Goal: Contribute content: Contribute content

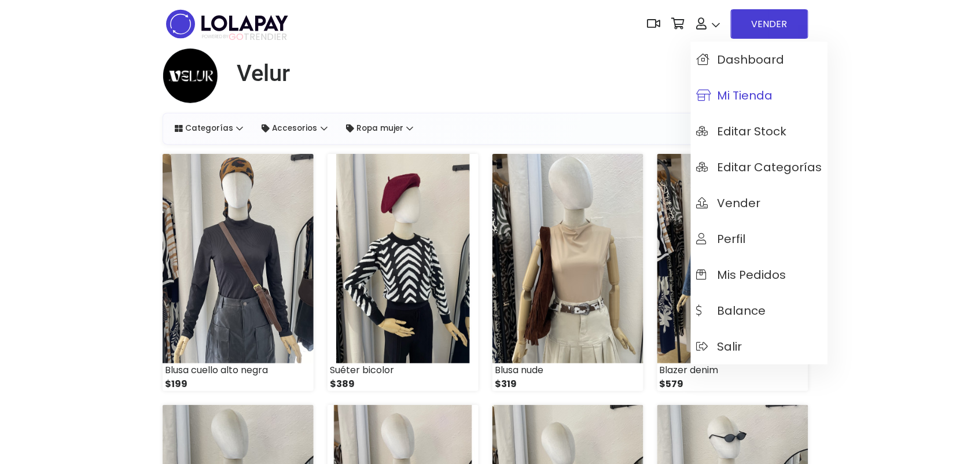
click at [725, 98] on span "Mi tienda" at bounding box center [735, 95] width 76 height 13
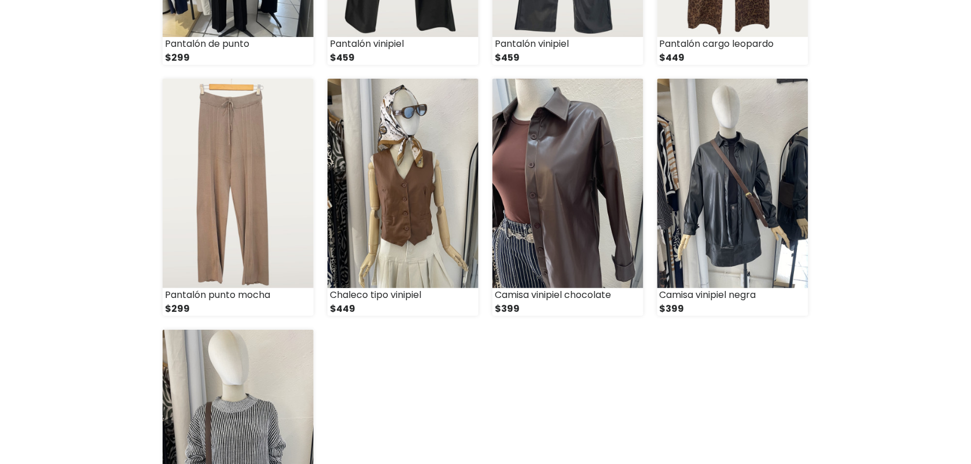
scroll to position [1346, 0]
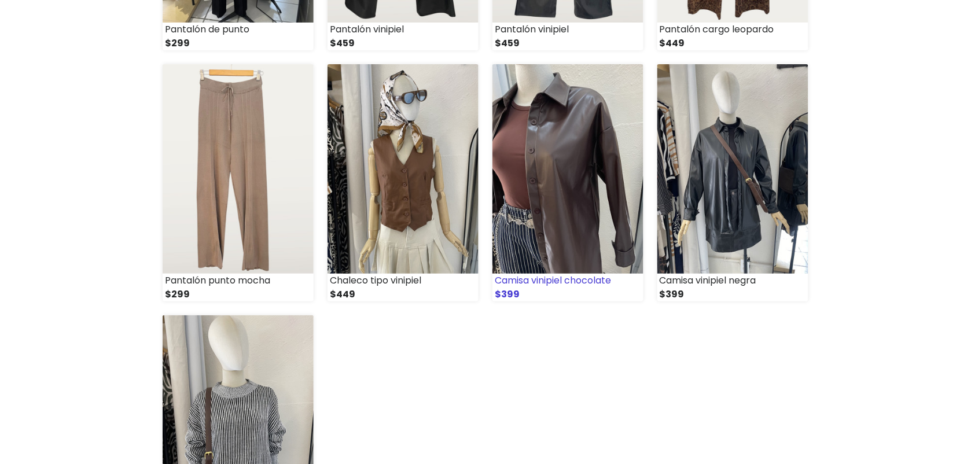
click at [534, 180] on img at bounding box center [568, 169] width 151 height 210
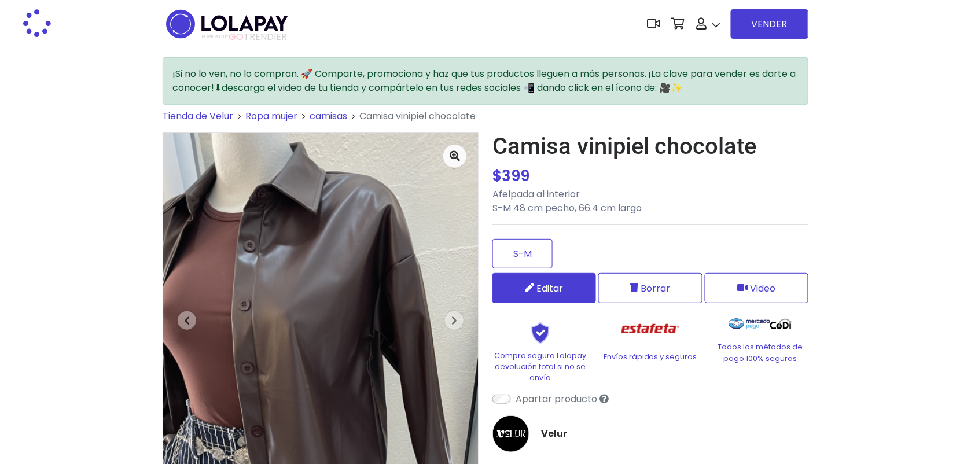
click at [560, 293] on link "Editar" at bounding box center [545, 288] width 104 height 30
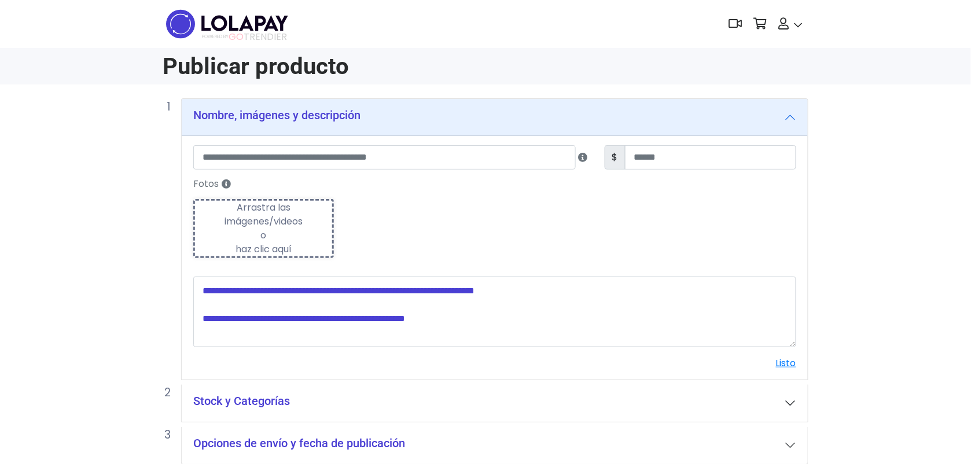
type input "**********"
type input "***"
type textarea "**********"
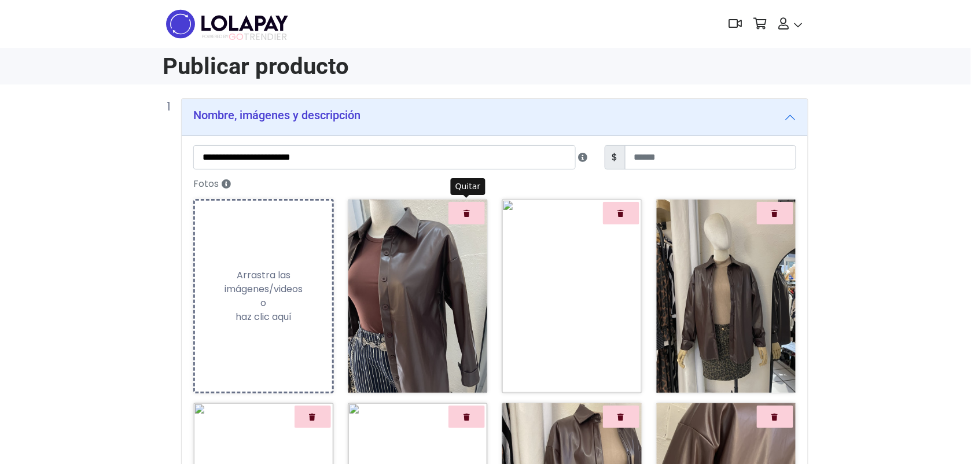
click at [479, 209] on button "Quitar" at bounding box center [467, 213] width 36 height 23
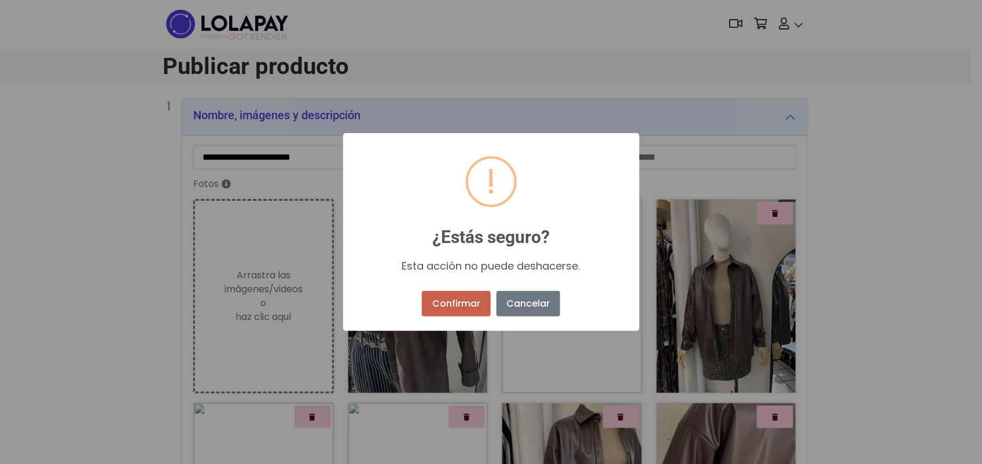
click at [463, 302] on button "Confirmar" at bounding box center [456, 303] width 68 height 25
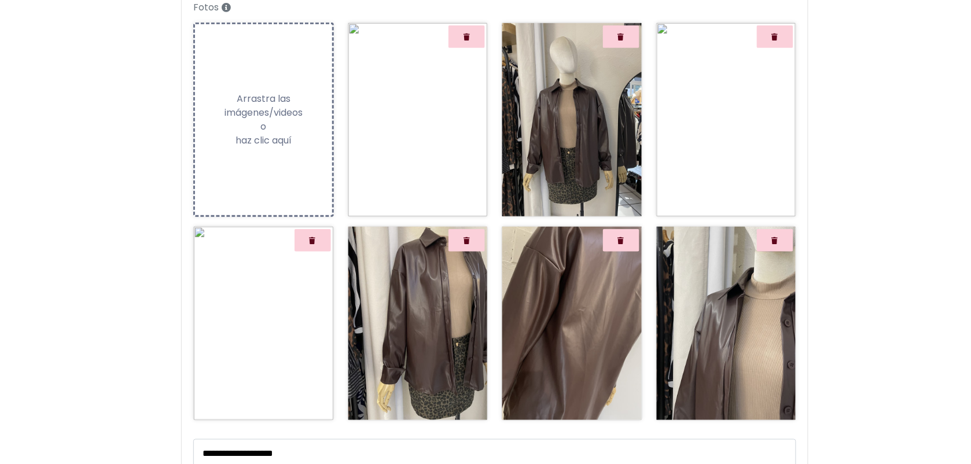
scroll to position [179, 0]
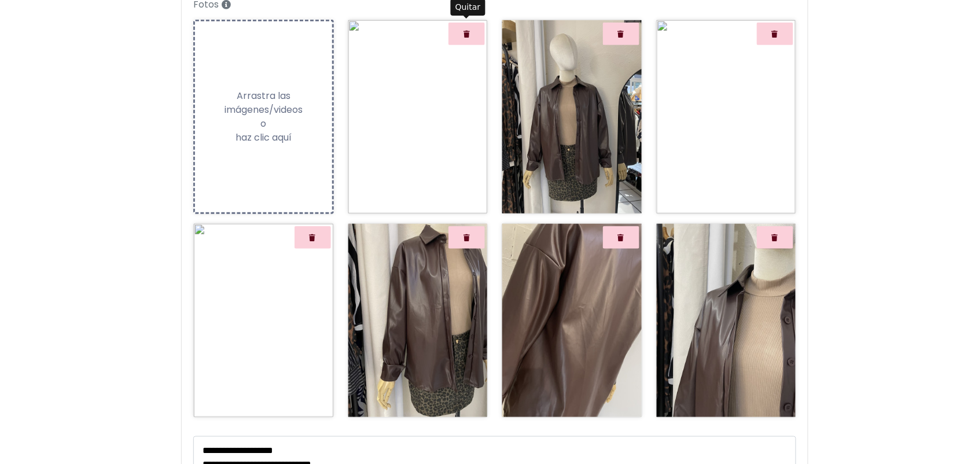
click at [474, 30] on button "Quitar" at bounding box center [467, 34] width 36 height 23
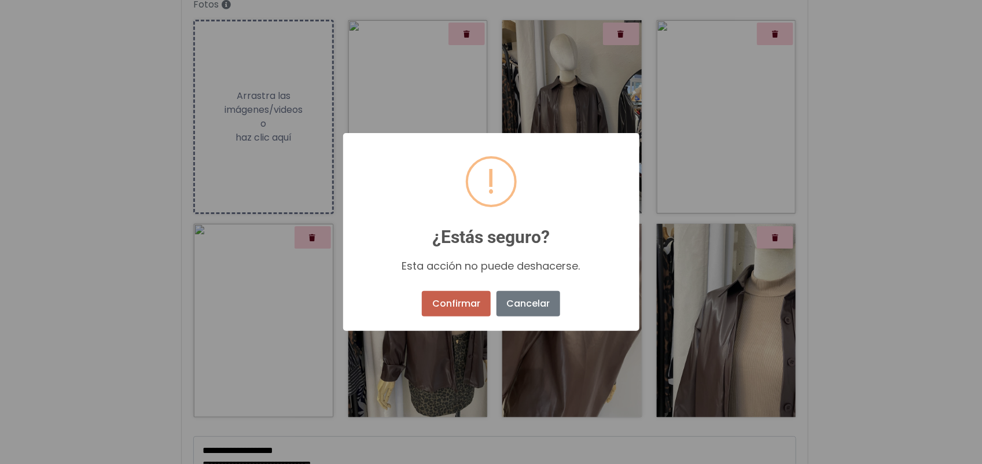
click at [472, 299] on button "Confirmar" at bounding box center [456, 303] width 68 height 25
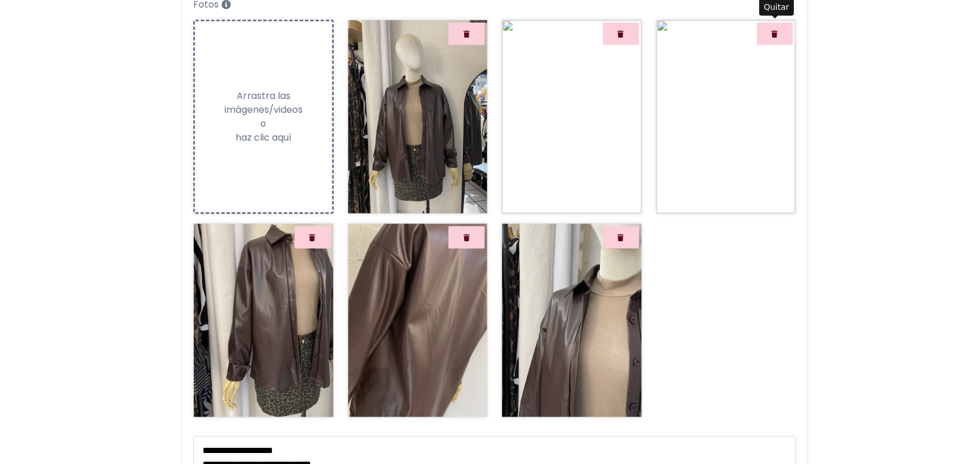
click at [776, 32] on icon "Quitar" at bounding box center [775, 34] width 6 height 7
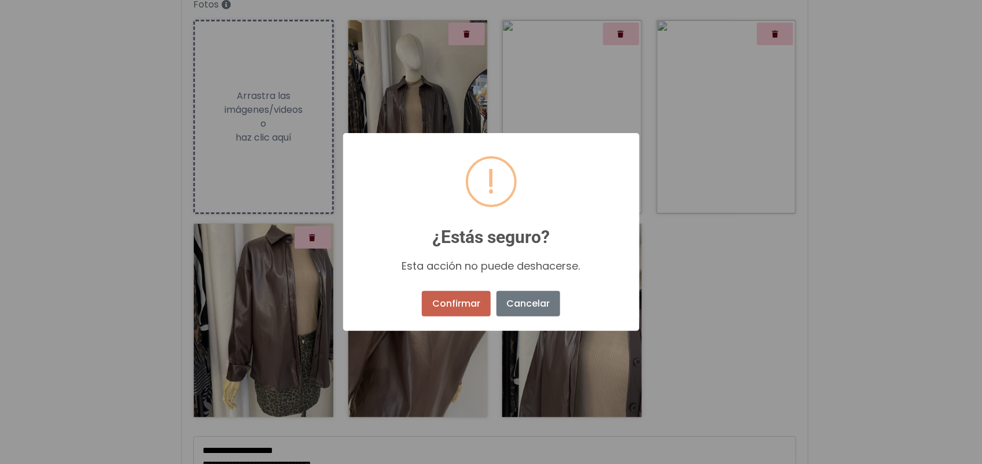
click at [482, 299] on button "Confirmar" at bounding box center [456, 303] width 68 height 25
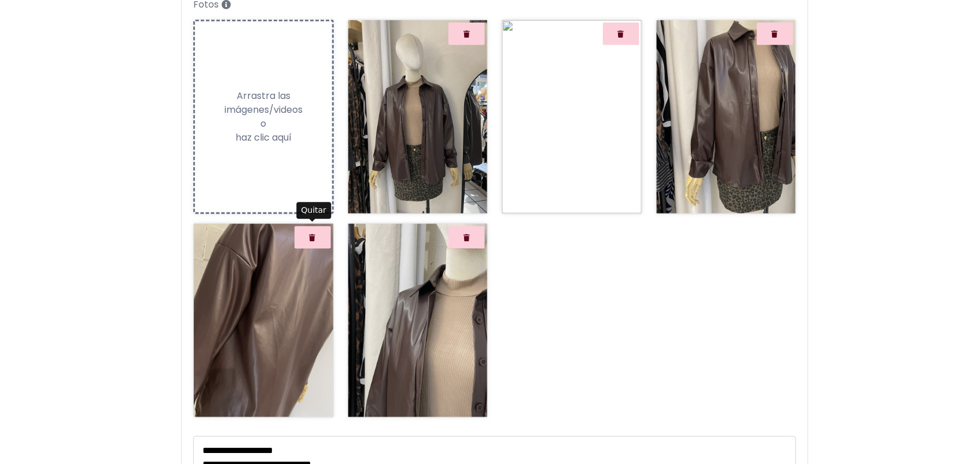
click at [302, 234] on button "Quitar" at bounding box center [313, 237] width 36 height 23
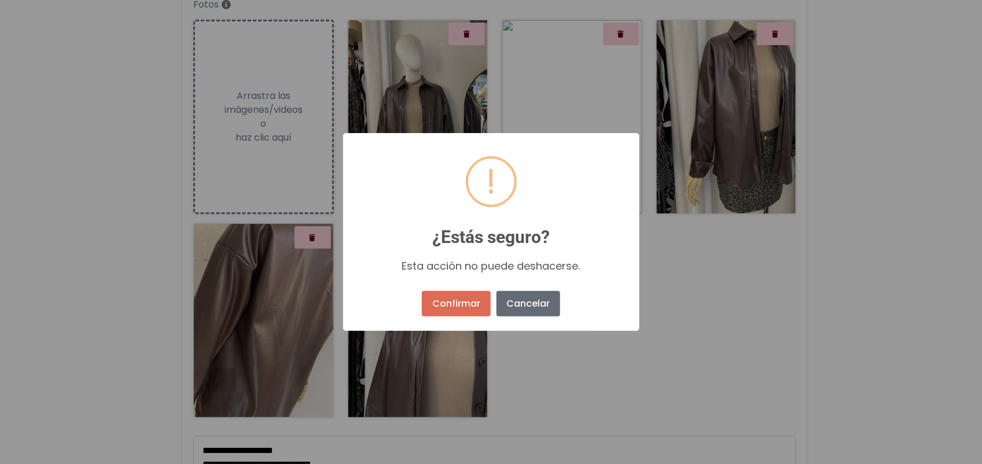
click at [515, 306] on button "Cancelar" at bounding box center [529, 303] width 64 height 25
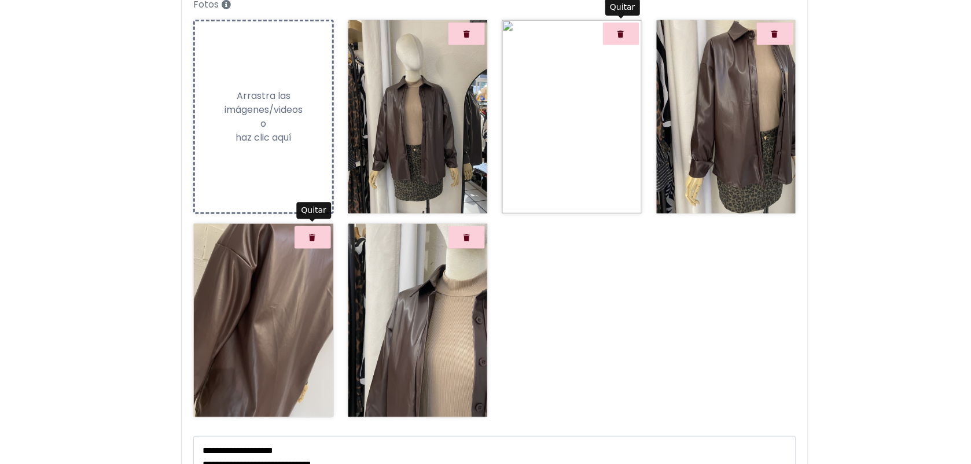
click at [626, 35] on button "Quitar" at bounding box center [621, 34] width 36 height 23
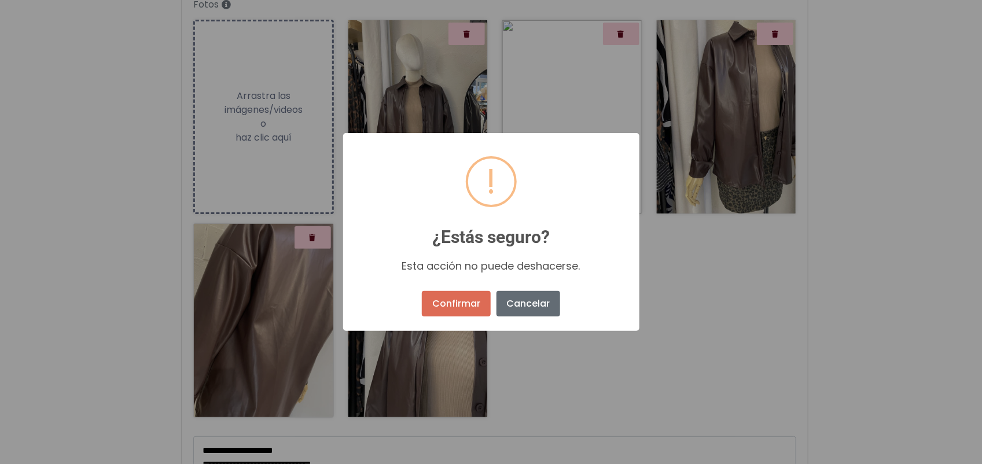
click at [545, 307] on button "Cancelar" at bounding box center [529, 303] width 64 height 25
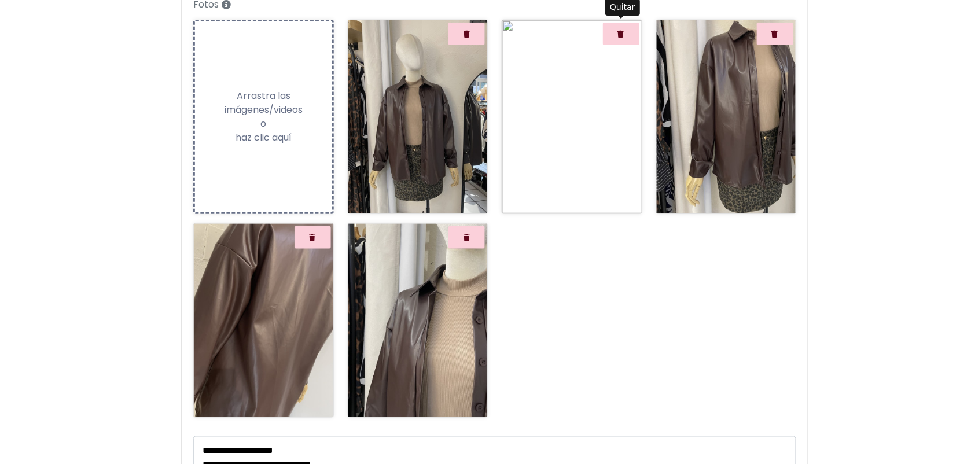
click at [629, 38] on button "Quitar" at bounding box center [621, 34] width 36 height 23
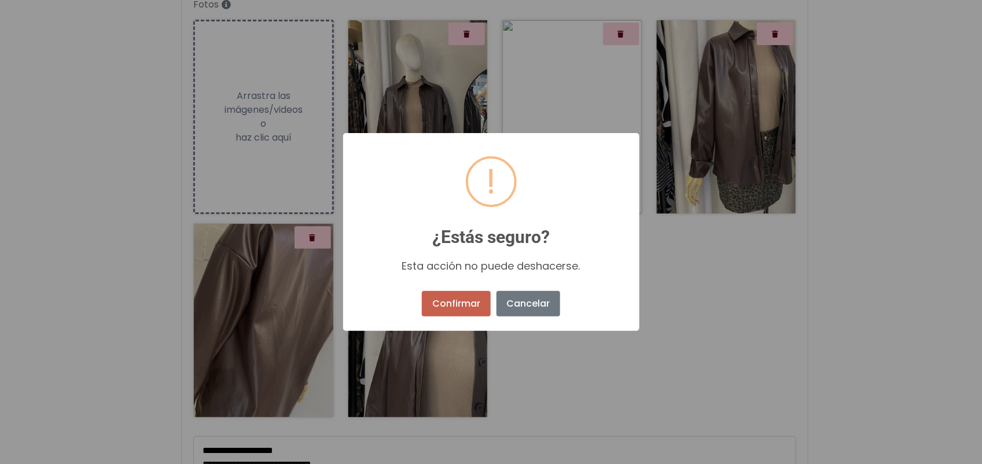
click at [465, 295] on button "Confirmar" at bounding box center [456, 303] width 68 height 25
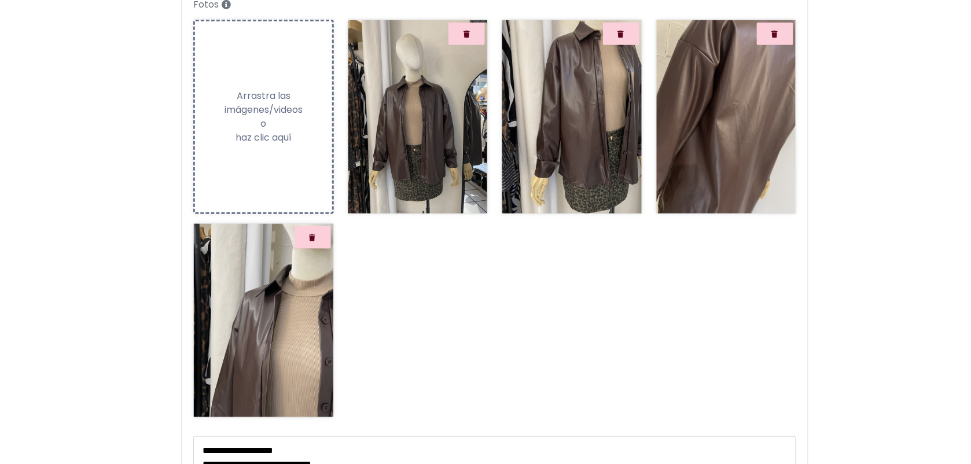
scroll to position [391, 0]
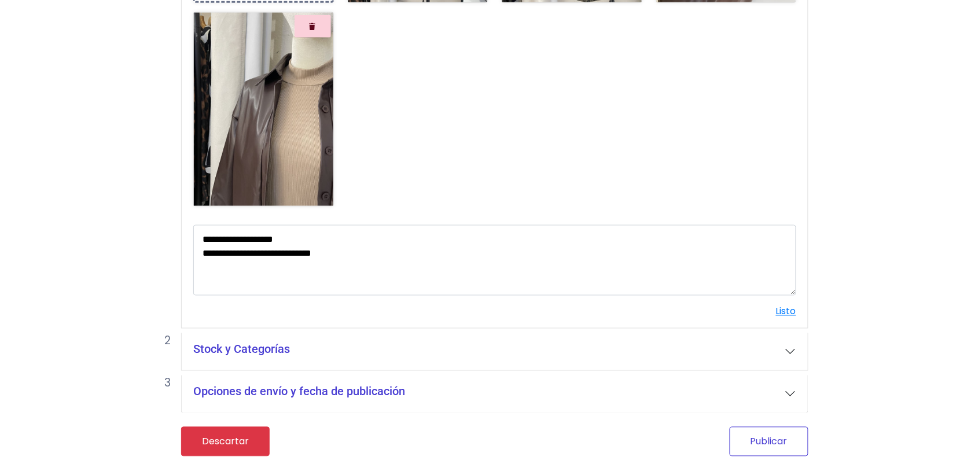
click at [748, 437] on button "Publicar" at bounding box center [769, 442] width 79 height 30
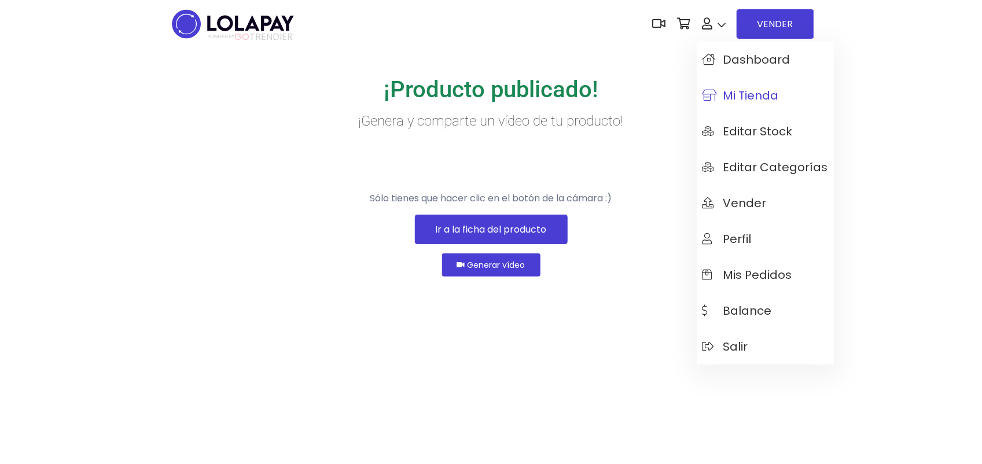
click at [748, 91] on span "Mi tienda" at bounding box center [741, 95] width 76 height 13
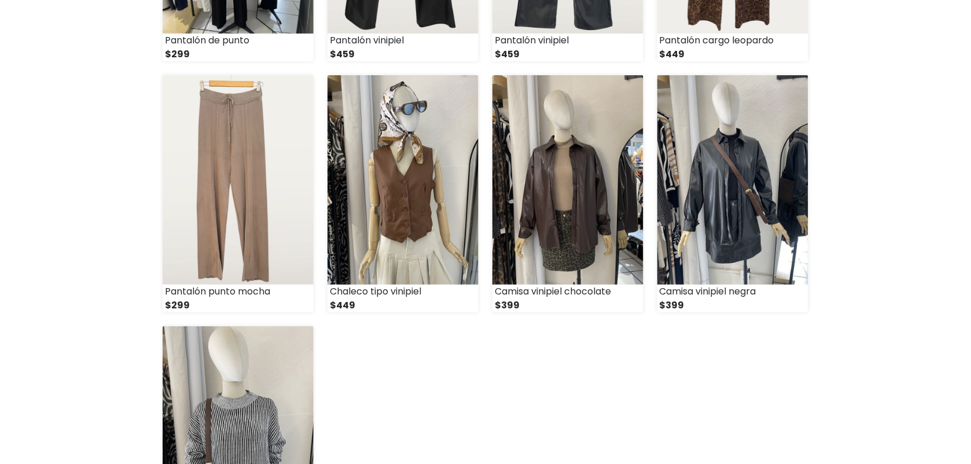
scroll to position [1685, 0]
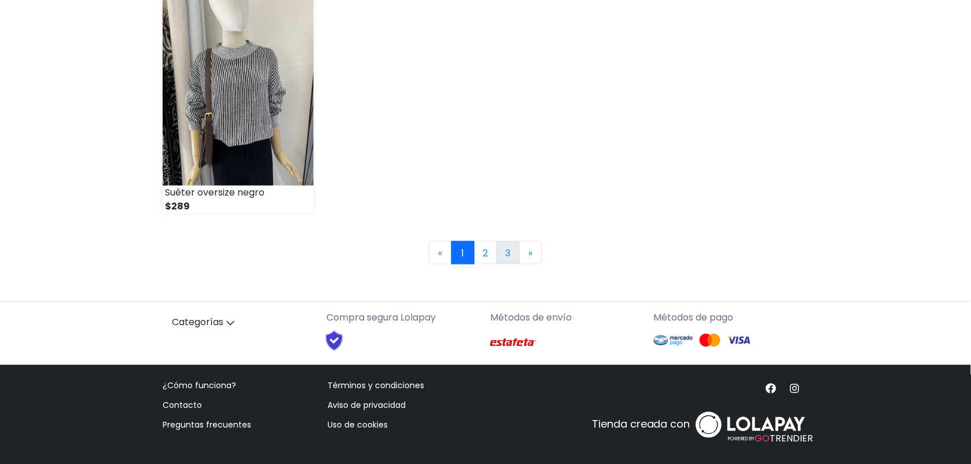
click at [514, 258] on link "3" at bounding box center [508, 252] width 23 height 23
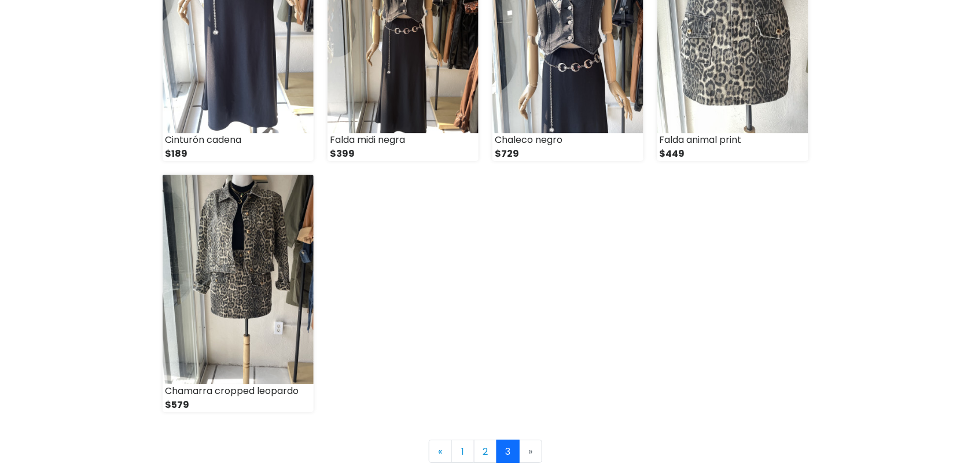
scroll to position [1003, 0]
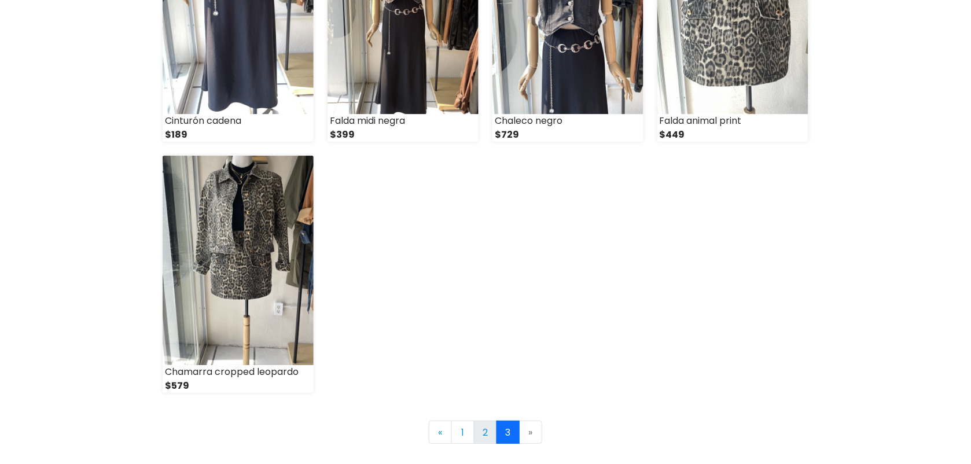
click at [486, 435] on link "2" at bounding box center [485, 432] width 23 height 23
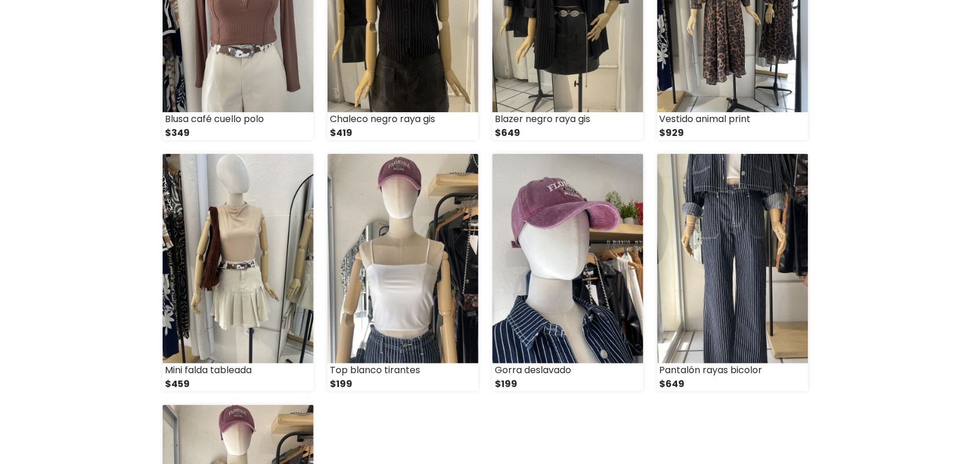
scroll to position [1260, 0]
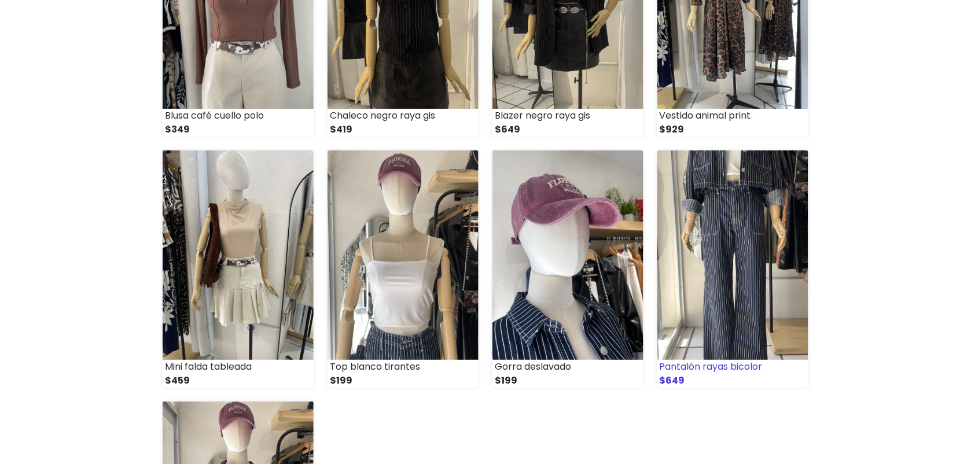
click at [722, 259] on img at bounding box center [733, 256] width 151 height 210
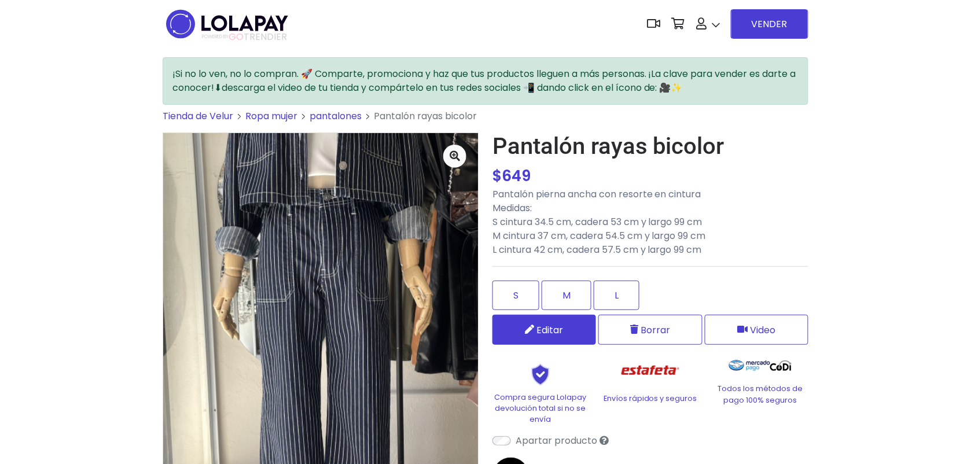
click at [568, 326] on link "Editar" at bounding box center [545, 330] width 104 height 30
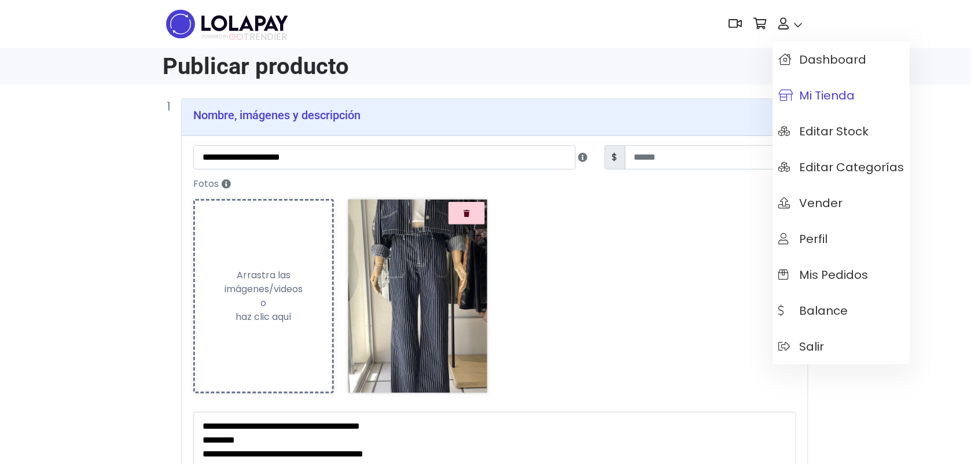
click at [812, 97] on span "Mi tienda" at bounding box center [817, 95] width 76 height 13
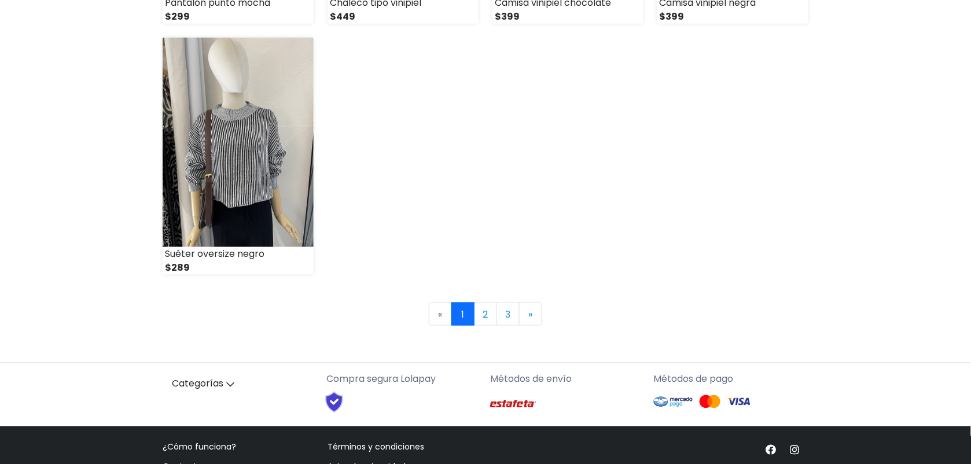
scroll to position [1642, 0]
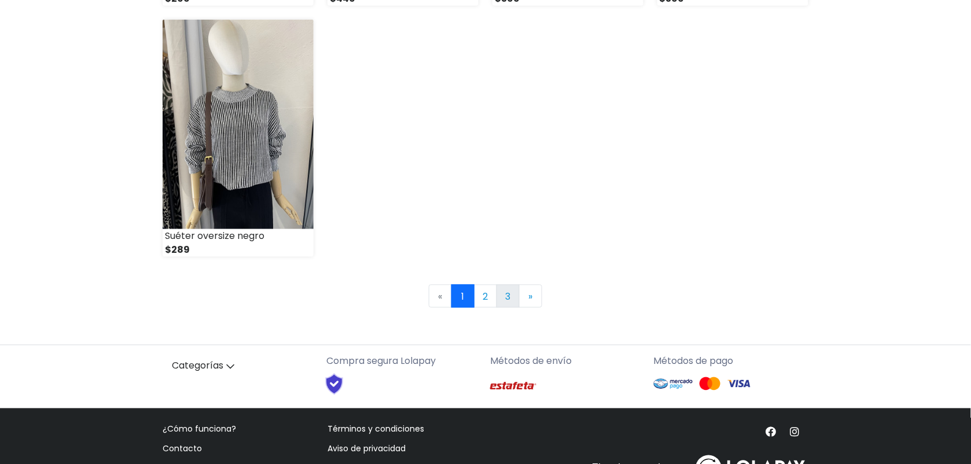
click at [504, 300] on link "3" at bounding box center [508, 296] width 23 height 23
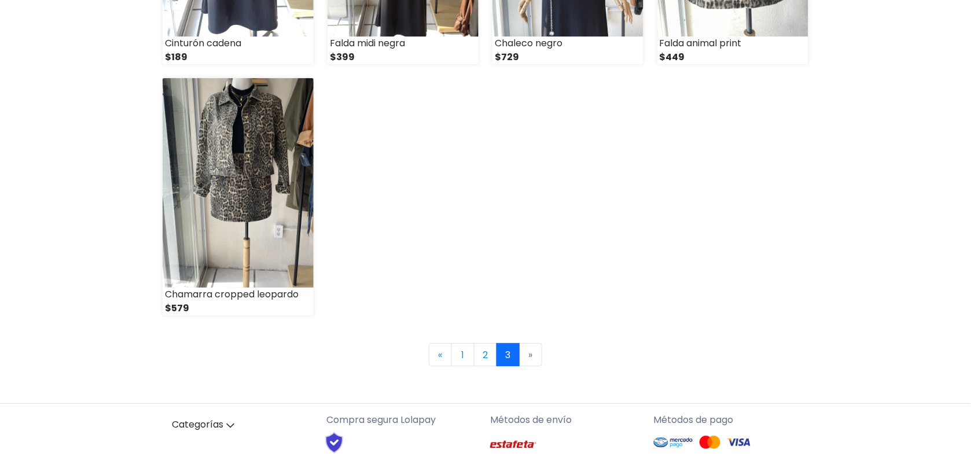
scroll to position [1100, 0]
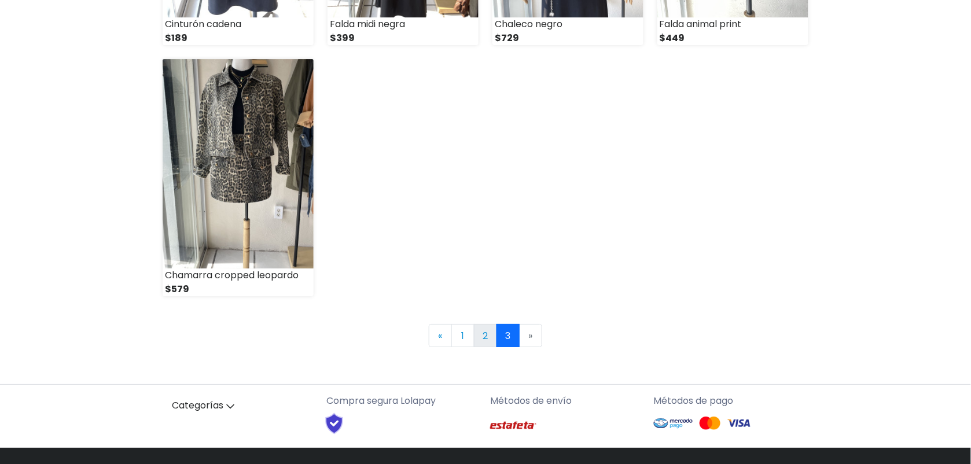
click at [482, 332] on link "2" at bounding box center [485, 335] width 23 height 23
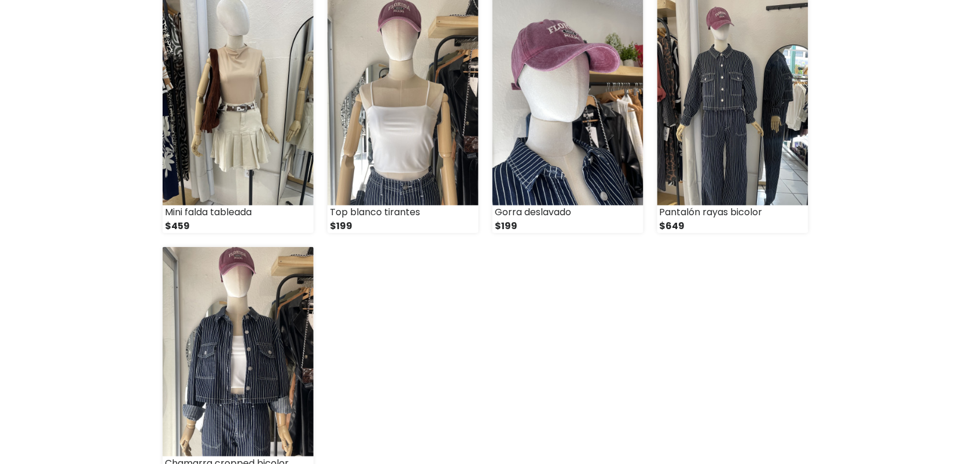
scroll to position [1375, 0]
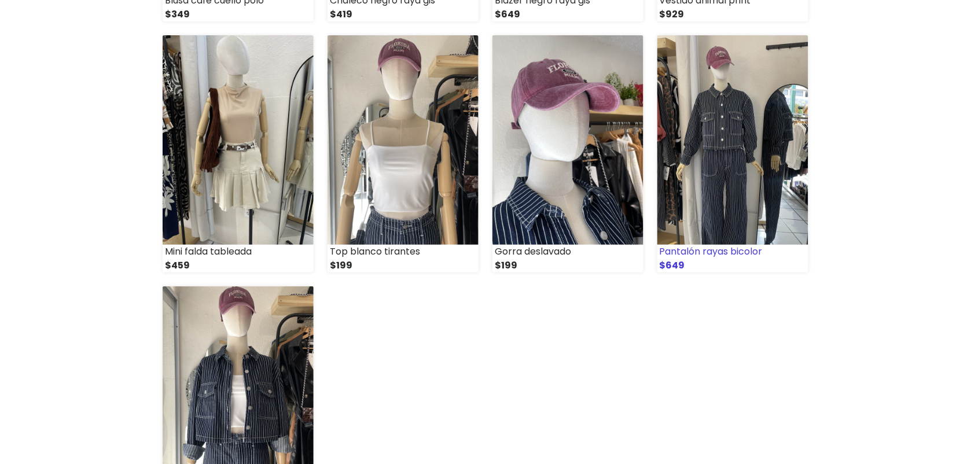
click at [719, 160] on img at bounding box center [733, 140] width 151 height 210
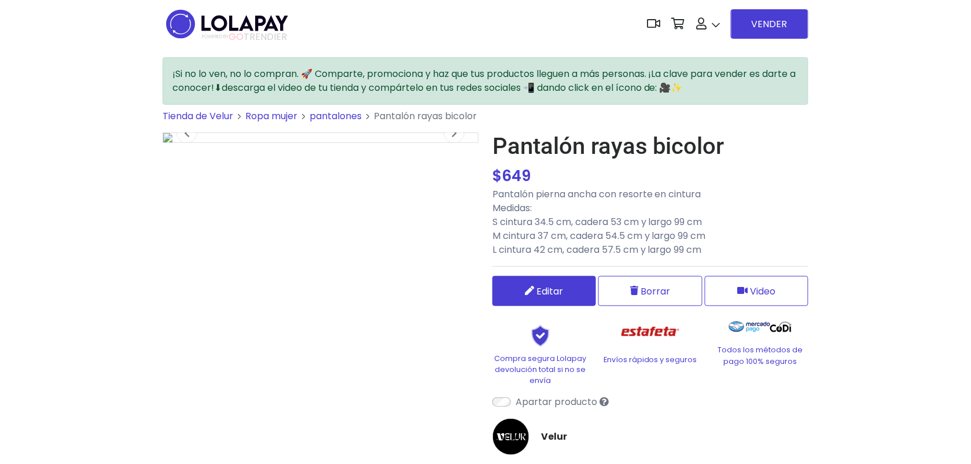
click at [562, 291] on div "Pantalón rayas bicolor $ 649 $ 649 Pantalón pierna ancha con resorte en cintura…" at bounding box center [651, 338] width 316 height 410
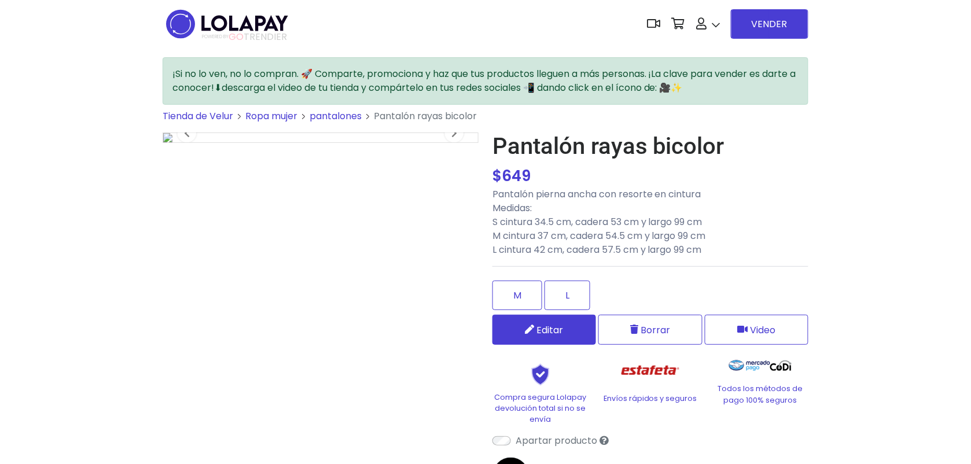
click at [560, 331] on span "Editar" at bounding box center [550, 330] width 27 height 14
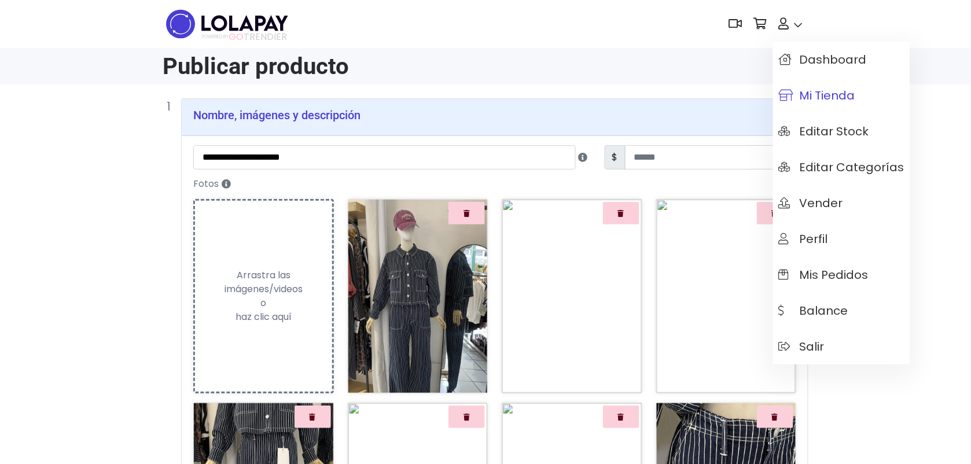
click at [821, 100] on span "Mi tienda" at bounding box center [817, 95] width 76 height 13
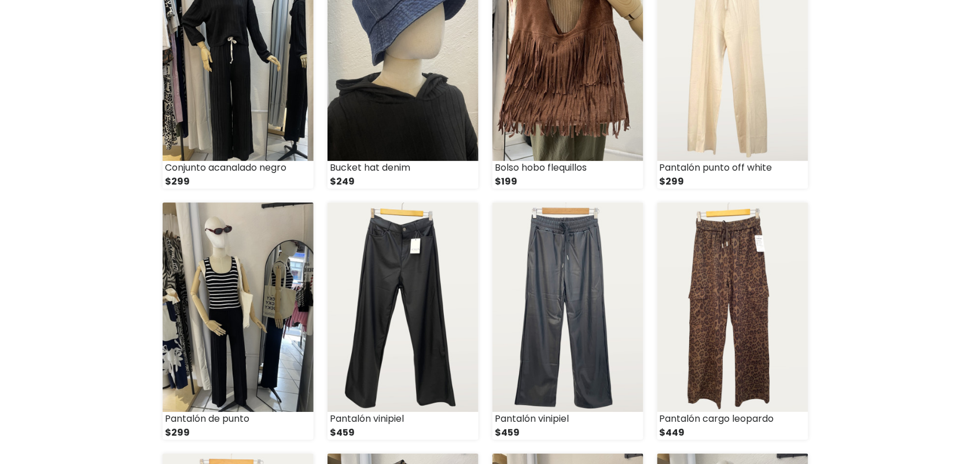
scroll to position [1685, 0]
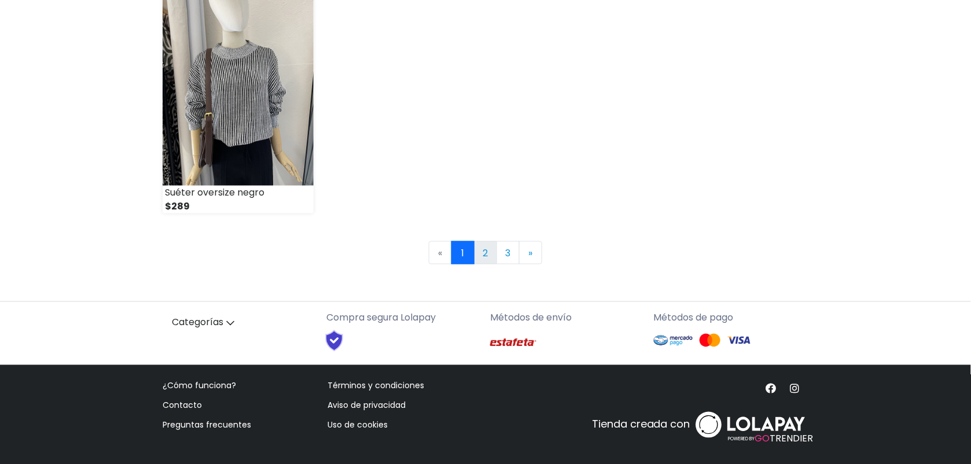
click at [482, 252] on link "2" at bounding box center [485, 252] width 23 height 23
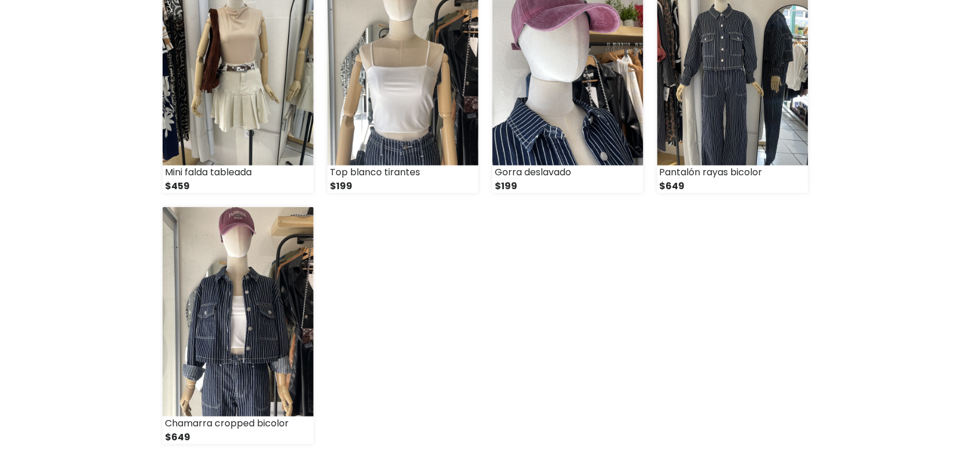
scroll to position [1396, 0]
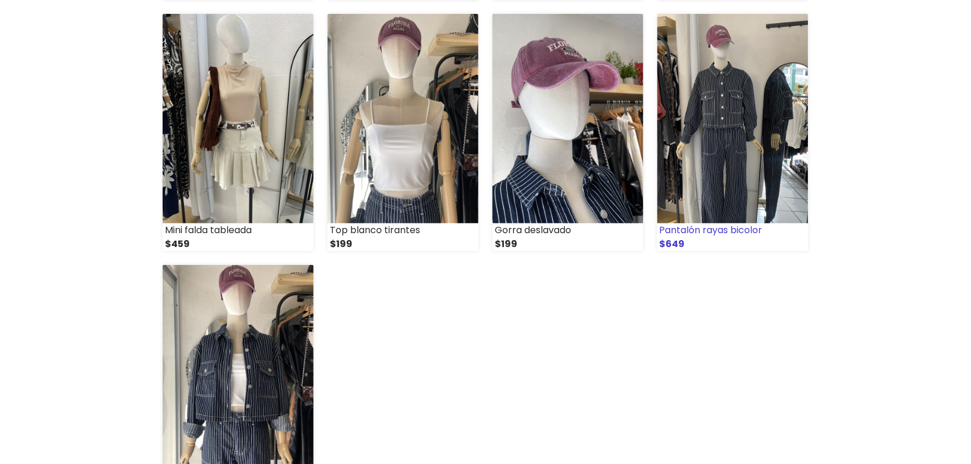
click at [698, 151] on img at bounding box center [733, 119] width 151 height 210
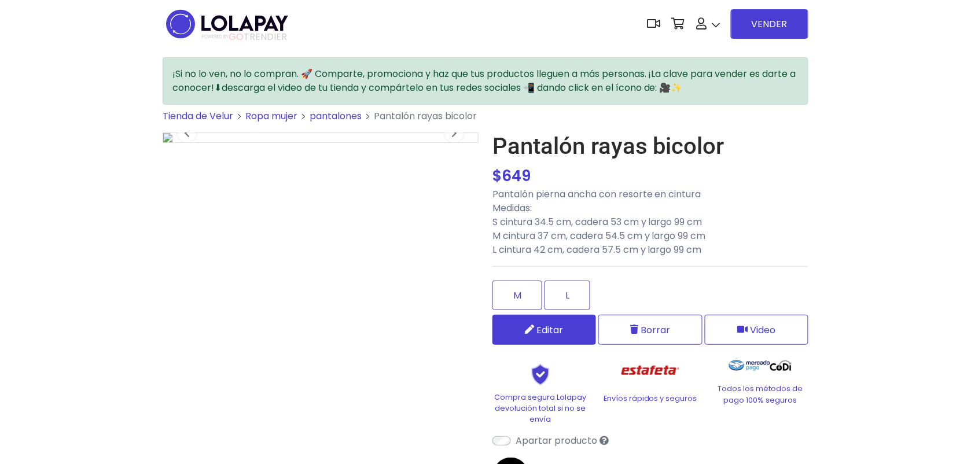
click at [570, 322] on link "Editar" at bounding box center [545, 330] width 104 height 30
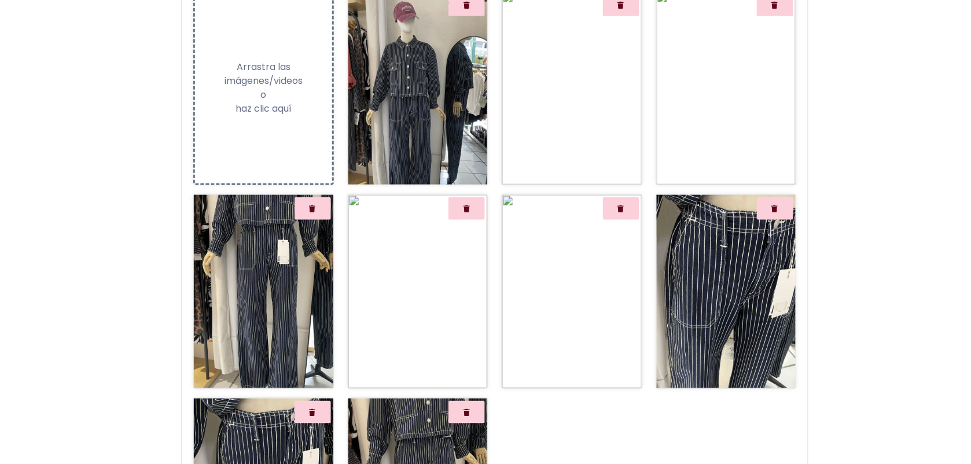
scroll to position [190, 0]
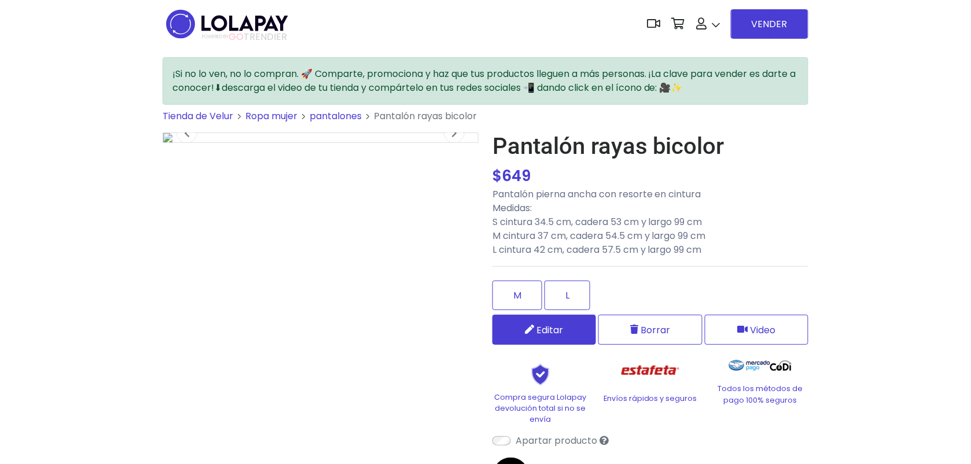
click at [568, 323] on link "Editar" at bounding box center [545, 330] width 104 height 30
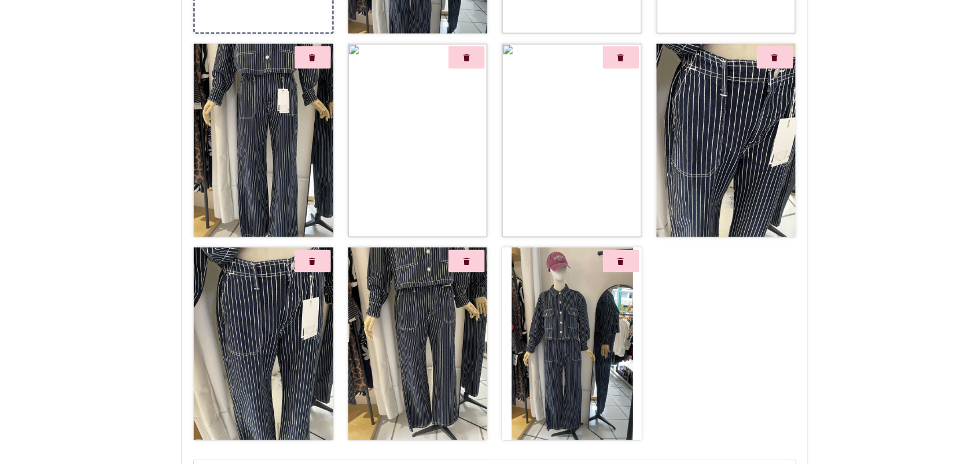
scroll to position [350, 0]
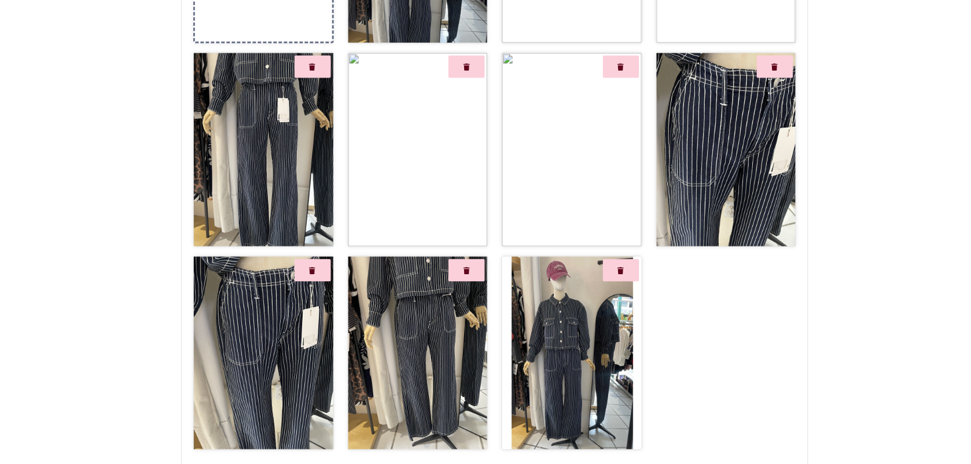
drag, startPoint x: 968, startPoint y: 206, endPoint x: 974, endPoint y: 167, distance: 39.2
click at [971, 167] on html "POWERED BY GO TRENDIER Dashboard" at bounding box center [485, 180] width 971 height 1060
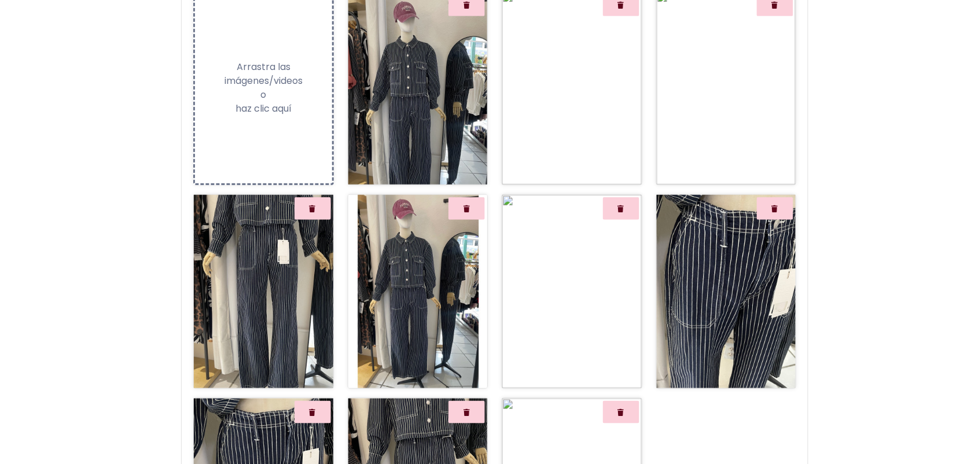
scroll to position [185, 0]
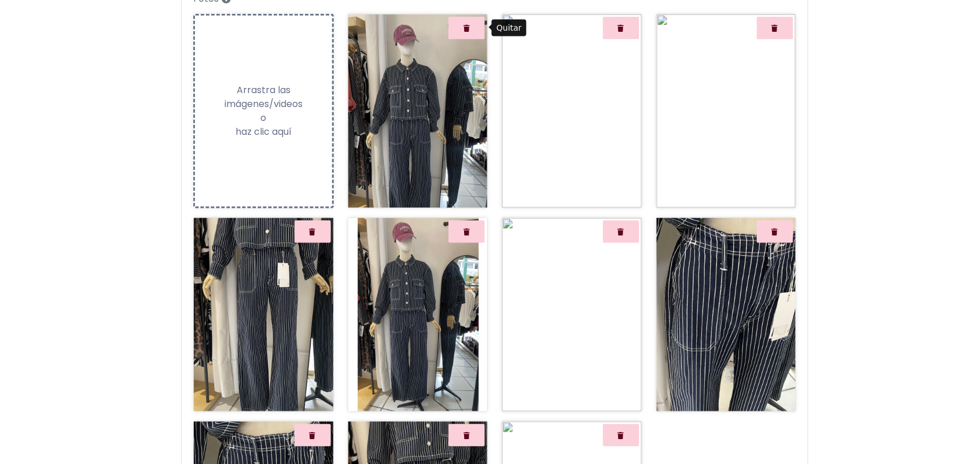
click at [460, 25] on button "Quitar" at bounding box center [467, 28] width 36 height 23
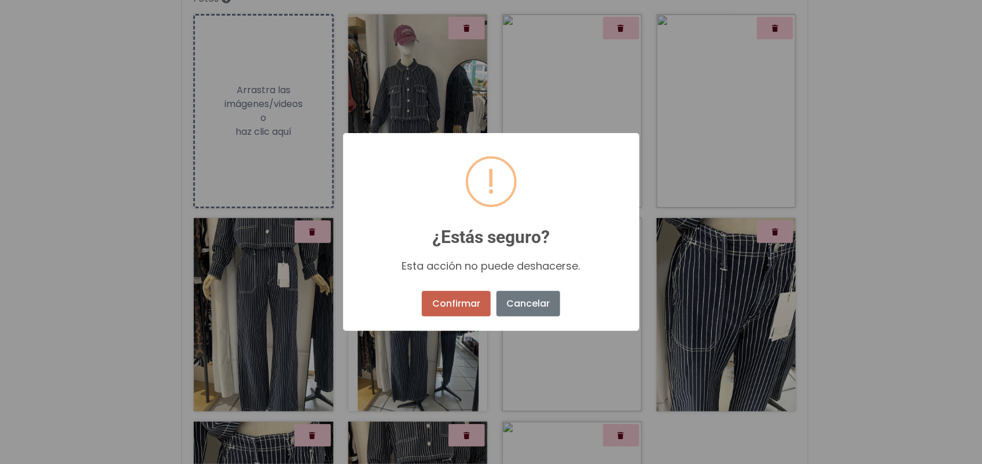
click at [455, 292] on button "Confirmar" at bounding box center [456, 303] width 68 height 25
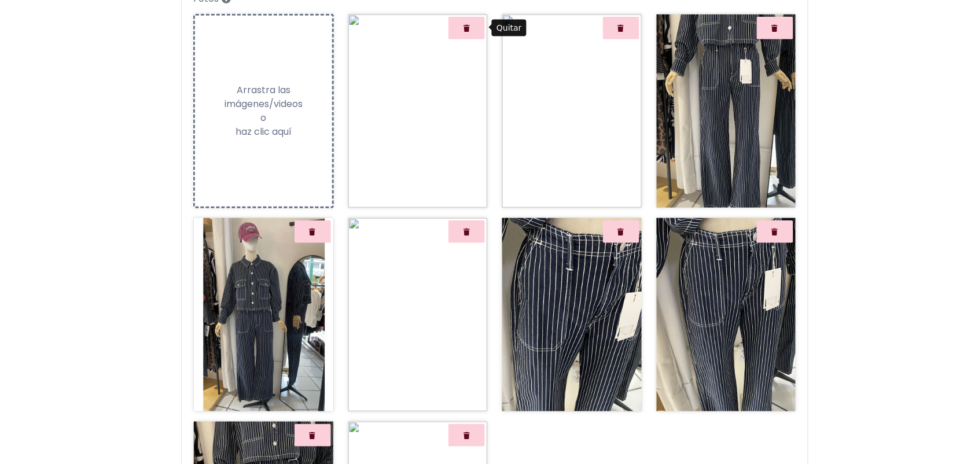
click at [472, 17] on button "Quitar" at bounding box center [467, 28] width 36 height 23
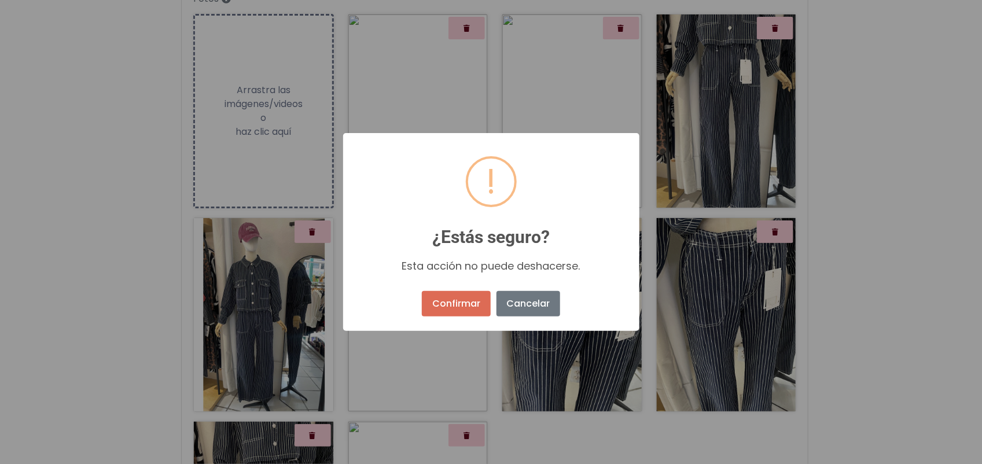
click at [452, 318] on div "Confirmar No Cancelar" at bounding box center [491, 303] width 144 height 31
click at [454, 308] on button "Confirmar" at bounding box center [456, 303] width 68 height 25
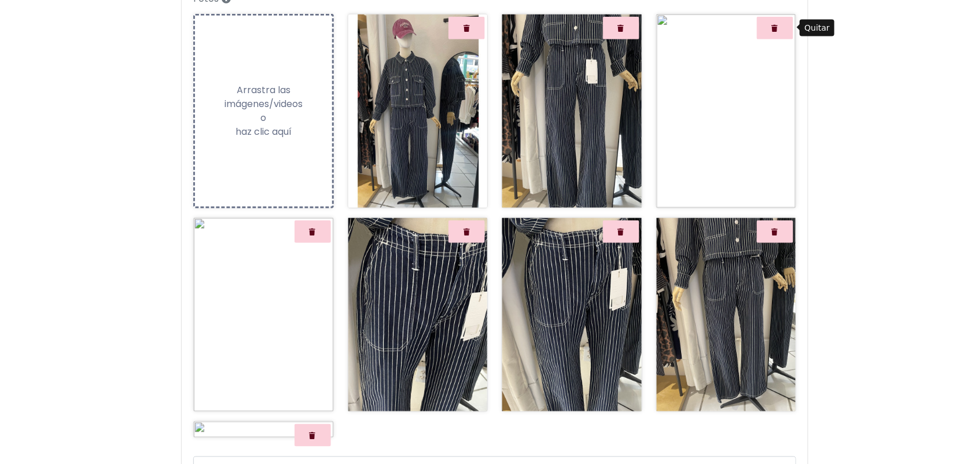
click at [773, 35] on button "Quitar" at bounding box center [775, 28] width 36 height 23
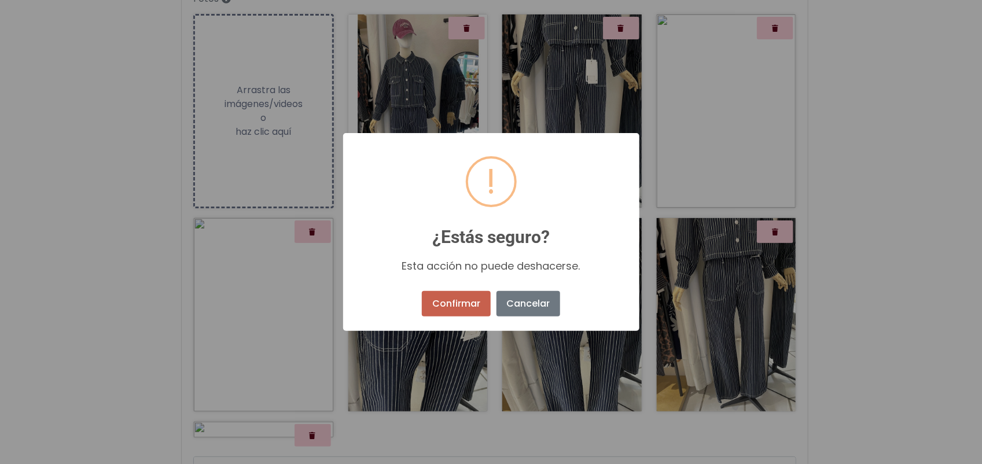
click at [472, 314] on button "Confirmar" at bounding box center [456, 303] width 68 height 25
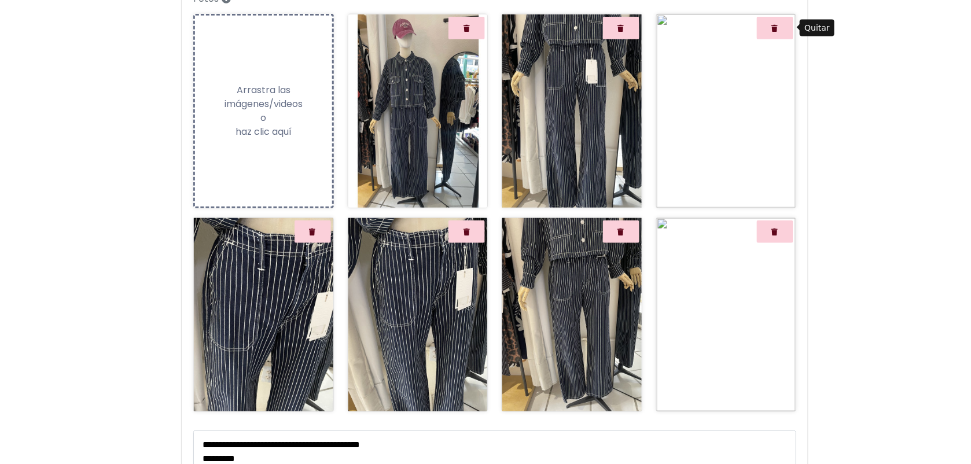
click at [777, 32] on button "Quitar" at bounding box center [775, 28] width 36 height 23
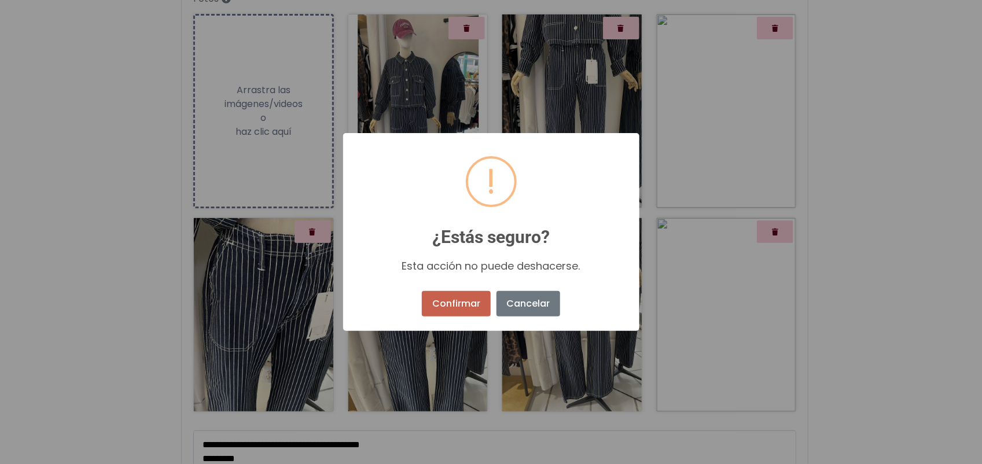
click at [482, 307] on button "Confirmar" at bounding box center [456, 303] width 68 height 25
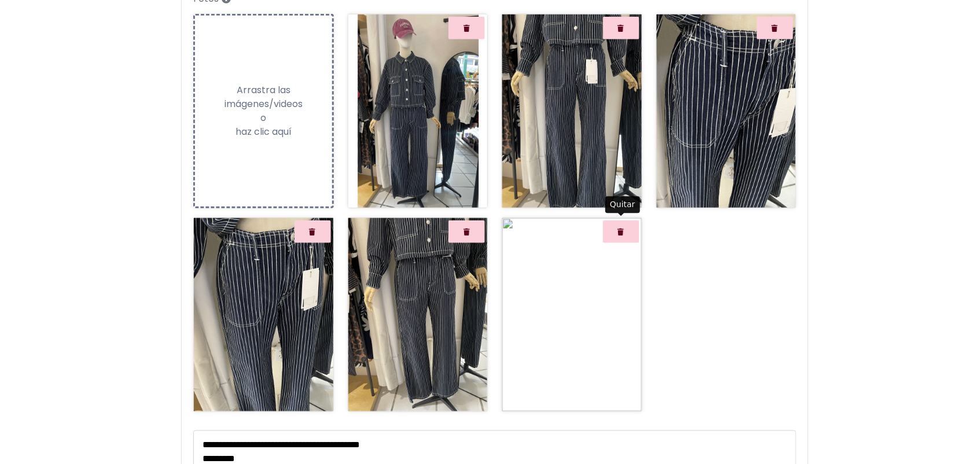
click at [621, 227] on button "Quitar" at bounding box center [621, 232] width 36 height 23
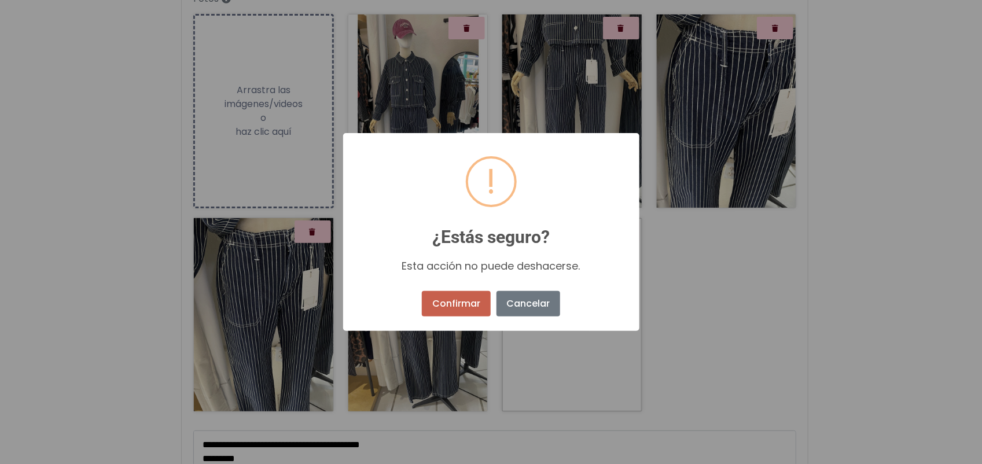
click at [459, 300] on button "Confirmar" at bounding box center [456, 303] width 68 height 25
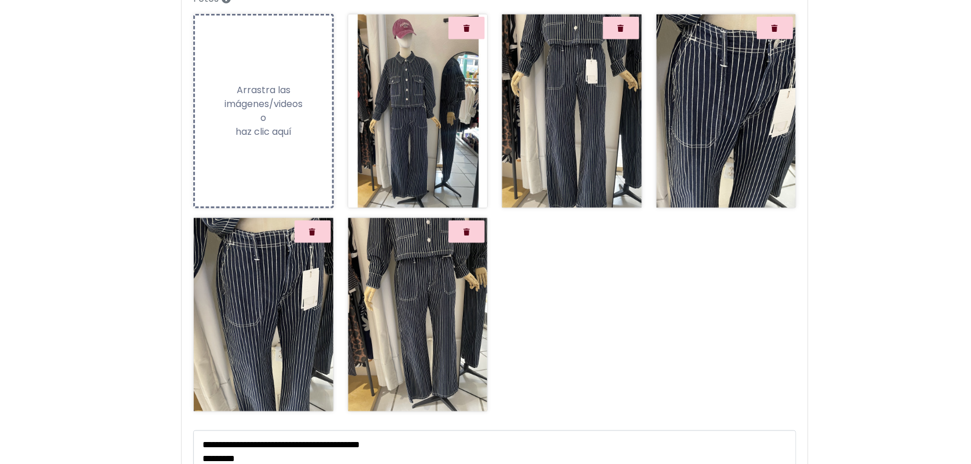
scroll to position [391, 0]
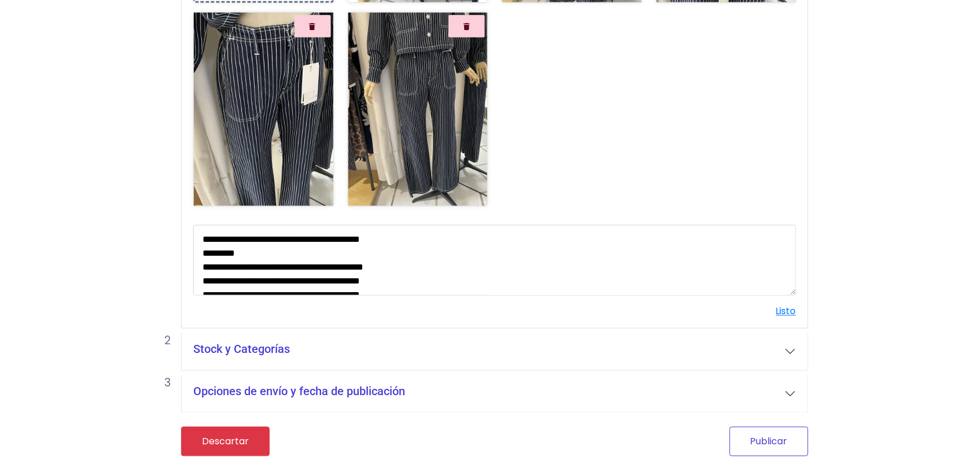
click at [797, 446] on button "Publicar" at bounding box center [769, 442] width 79 height 30
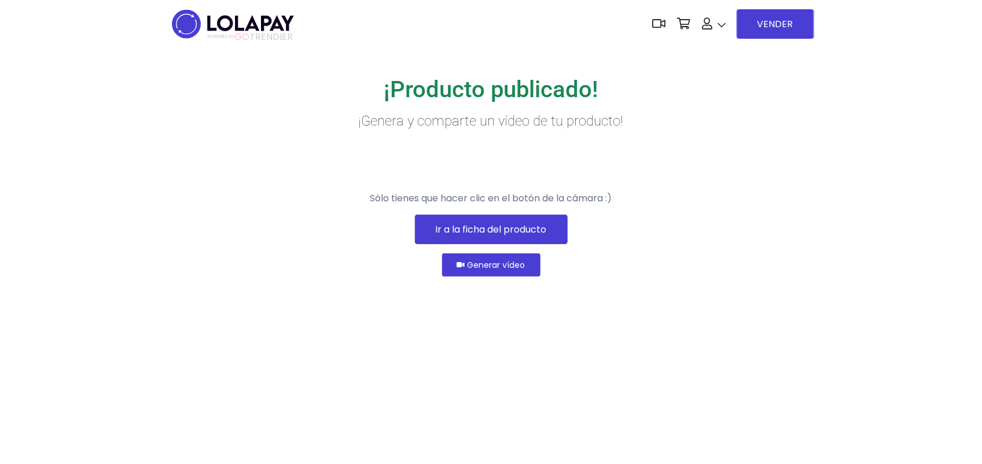
click at [918, 35] on div "POWERED BY GO TRENDIER Dashboard" at bounding box center [491, 24] width 982 height 48
click at [890, 33] on div "POWERED BY GO TRENDIER Dashboard" at bounding box center [491, 24] width 982 height 48
click at [908, 129] on div "¡Producto publicado! ¡Genera y comparte un vídeo de tu producto! Sólo tienes qu…" at bounding box center [491, 256] width 982 height 416
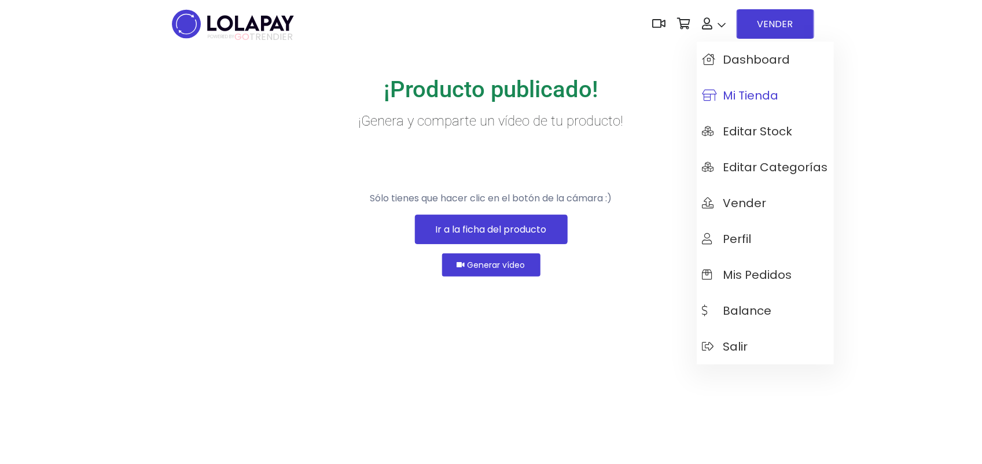
click at [731, 93] on span "Mi tienda" at bounding box center [741, 95] width 76 height 13
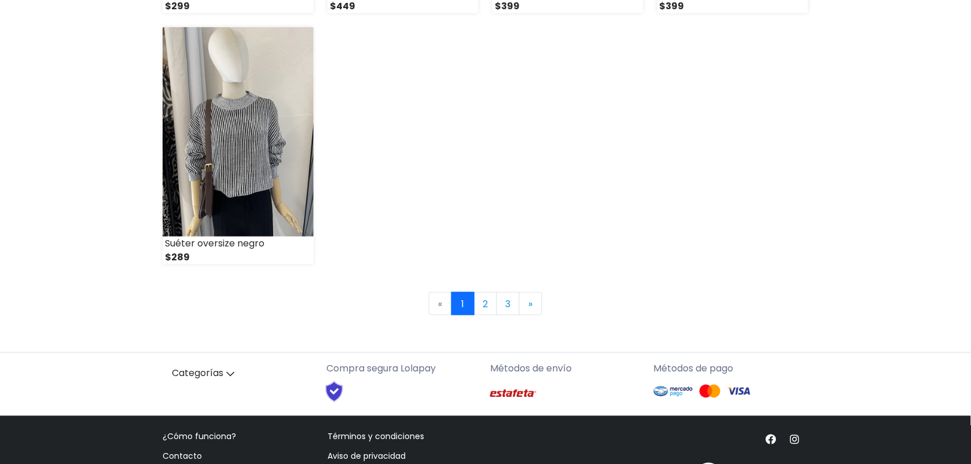
scroll to position [1645, 0]
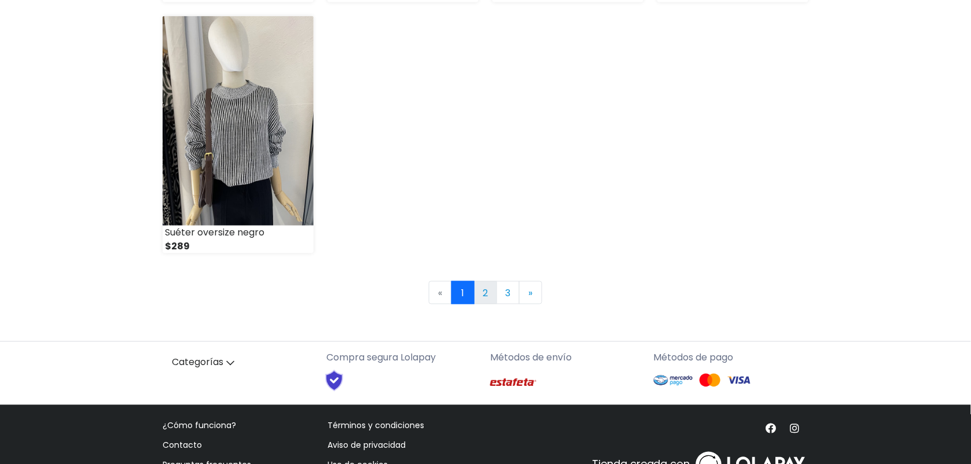
click at [489, 291] on link "2" at bounding box center [485, 292] width 23 height 23
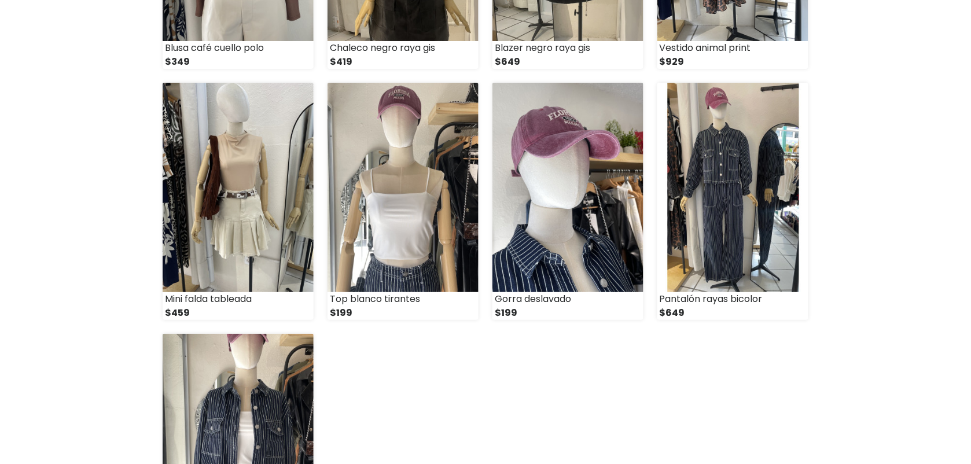
scroll to position [1331, 0]
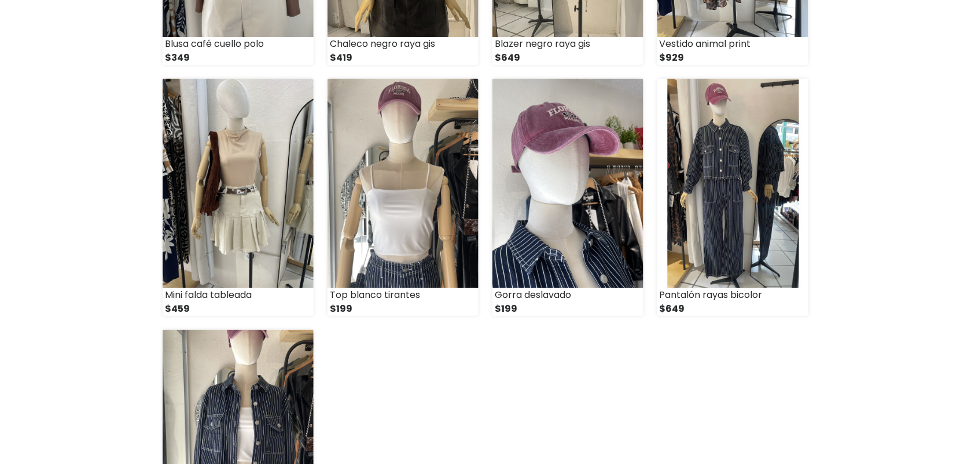
click at [255, 414] on img at bounding box center [238, 435] width 151 height 210
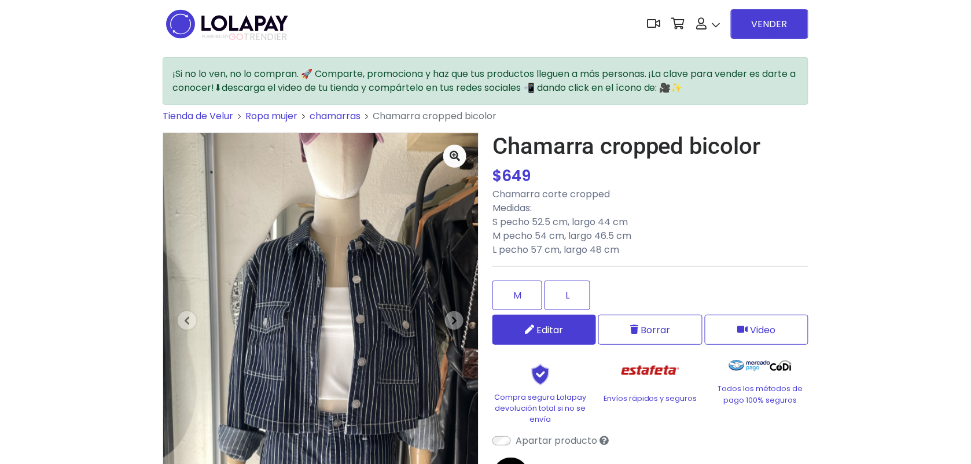
click at [549, 328] on span "Editar" at bounding box center [550, 330] width 27 height 14
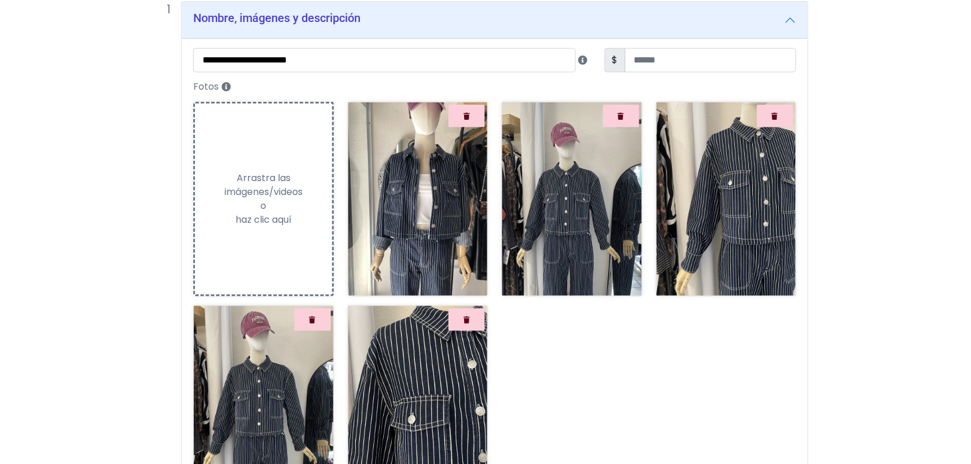
scroll to position [100, 0]
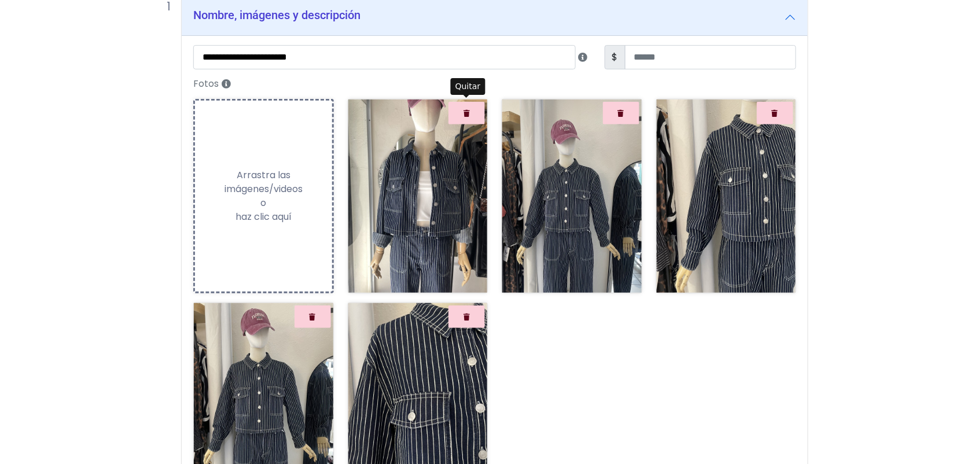
click at [454, 107] on button "Quitar" at bounding box center [467, 113] width 36 height 23
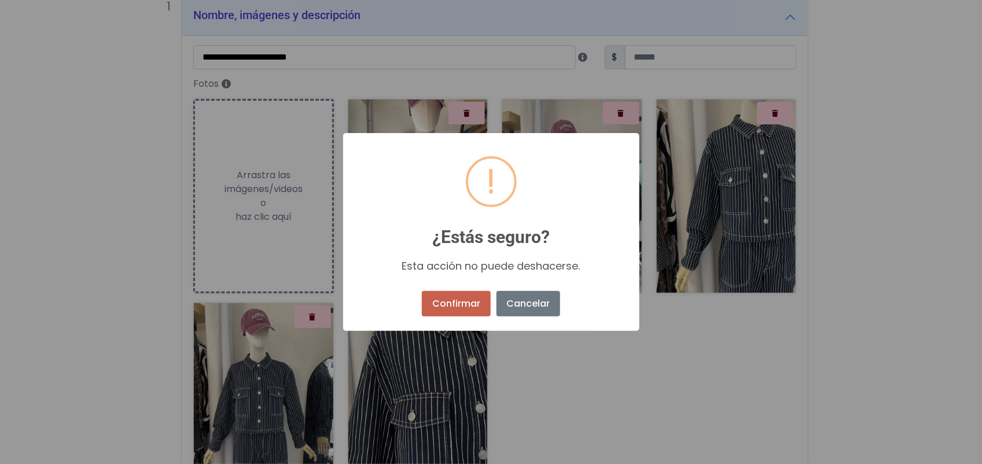
click at [446, 308] on button "Confirmar" at bounding box center [456, 303] width 68 height 25
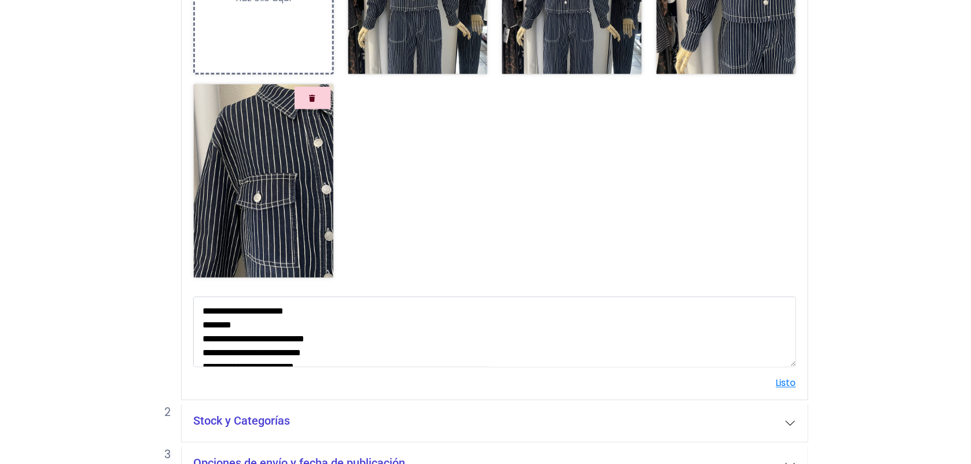
scroll to position [391, 0]
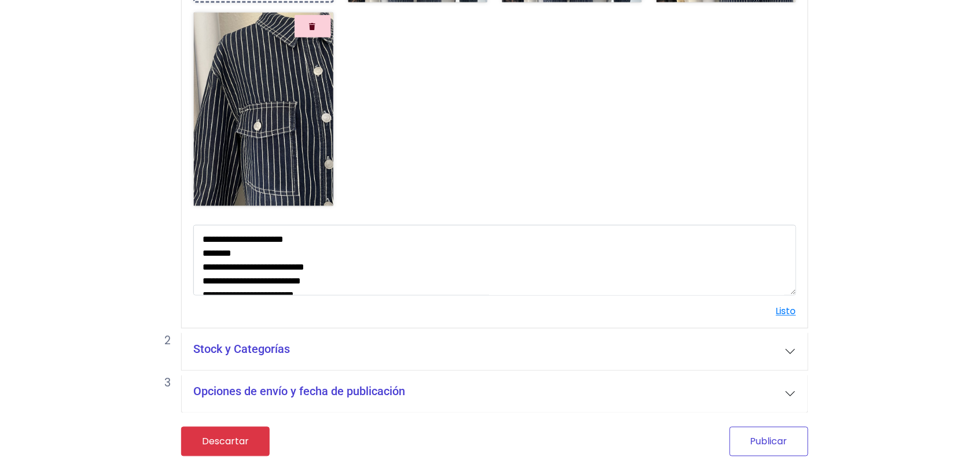
click at [757, 439] on button "Publicar" at bounding box center [769, 442] width 79 height 30
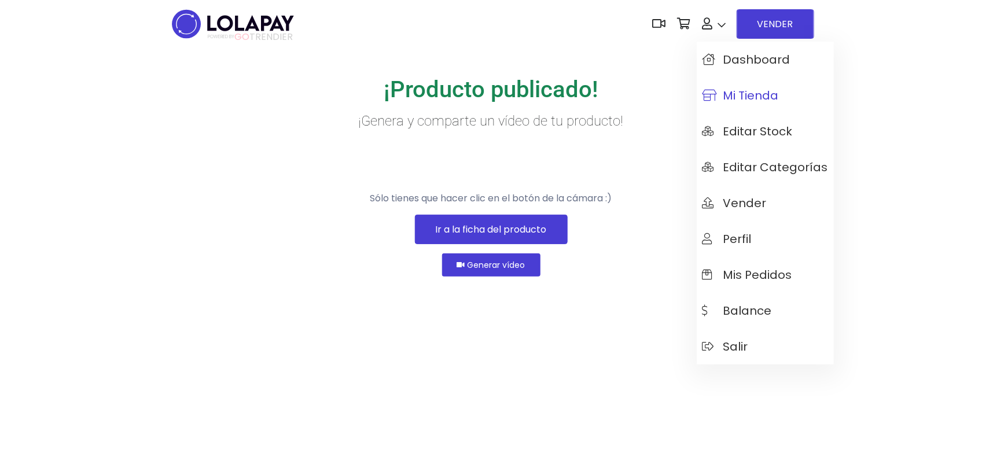
click at [735, 90] on span "Mi tienda" at bounding box center [741, 95] width 76 height 13
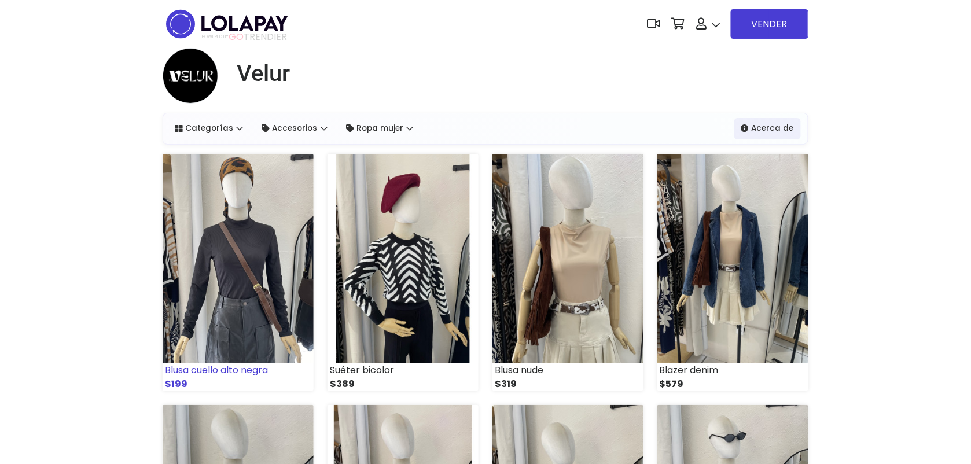
click at [221, 230] on img at bounding box center [238, 259] width 151 height 210
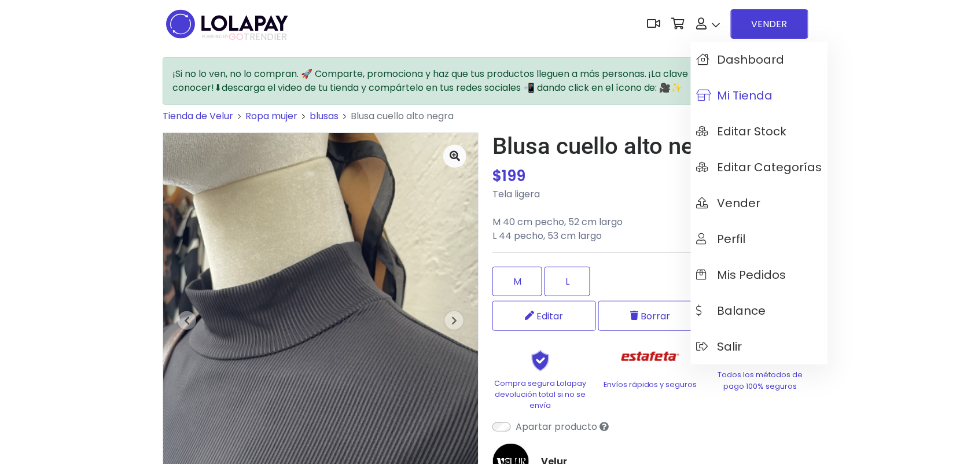
click at [728, 105] on link "Mi tienda" at bounding box center [759, 96] width 137 height 36
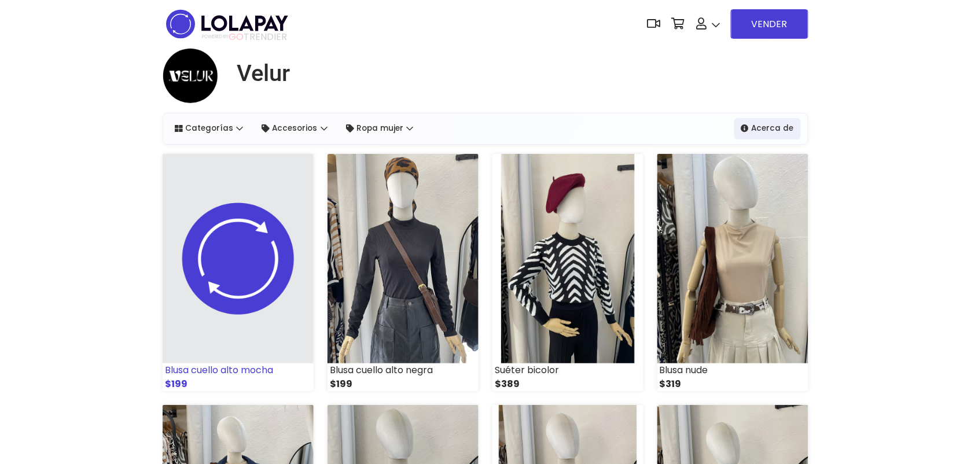
click at [255, 265] on img at bounding box center [238, 259] width 151 height 210
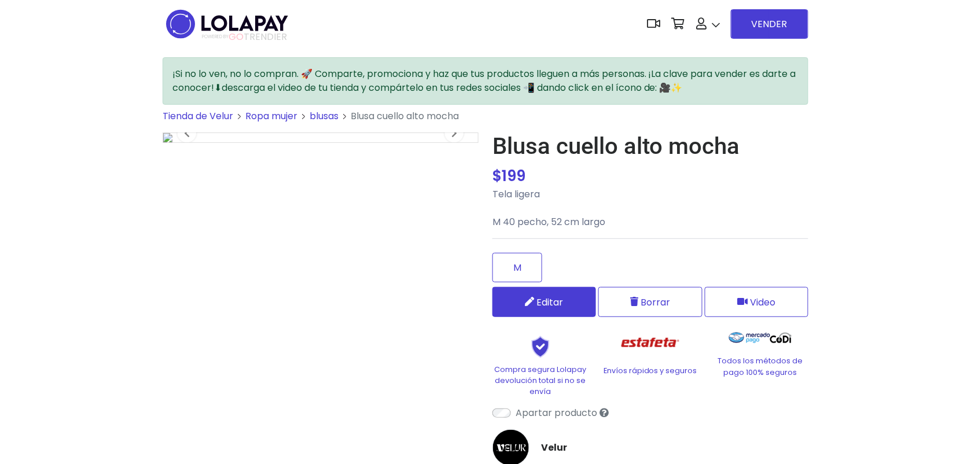
click at [571, 303] on link "Editar" at bounding box center [545, 302] width 104 height 30
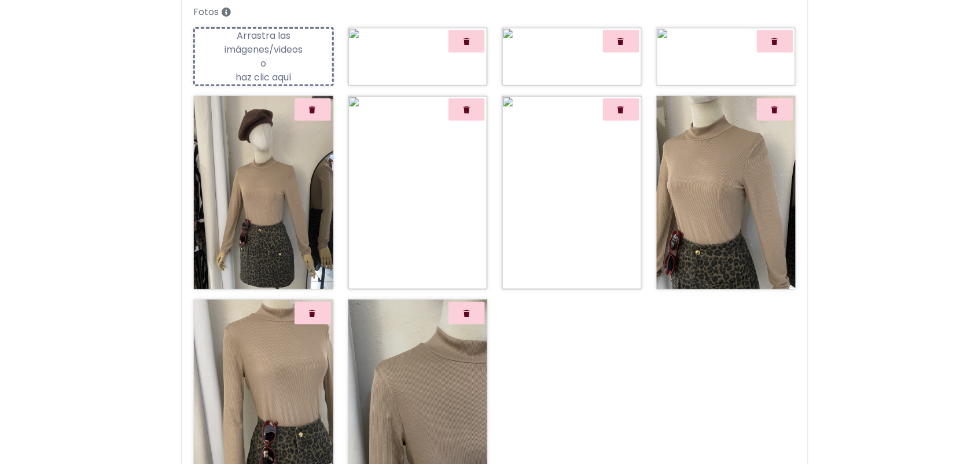
scroll to position [122, 0]
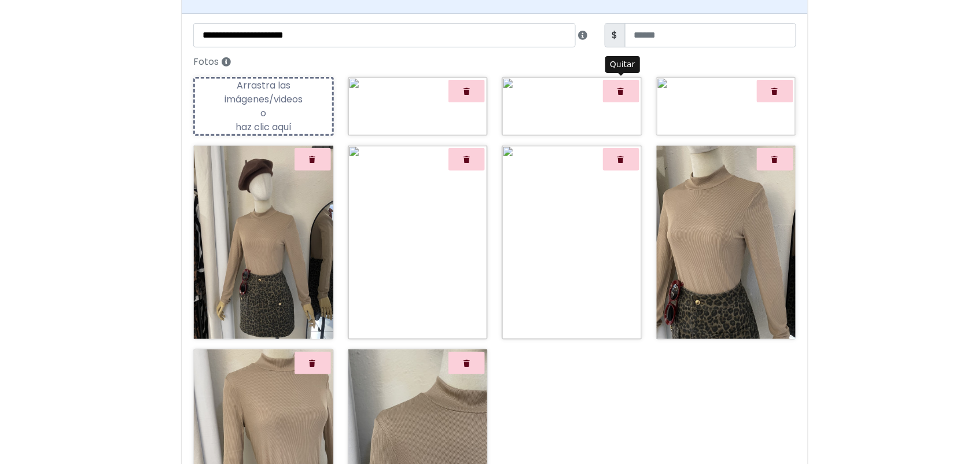
click at [617, 89] on button "Quitar" at bounding box center [621, 91] width 36 height 23
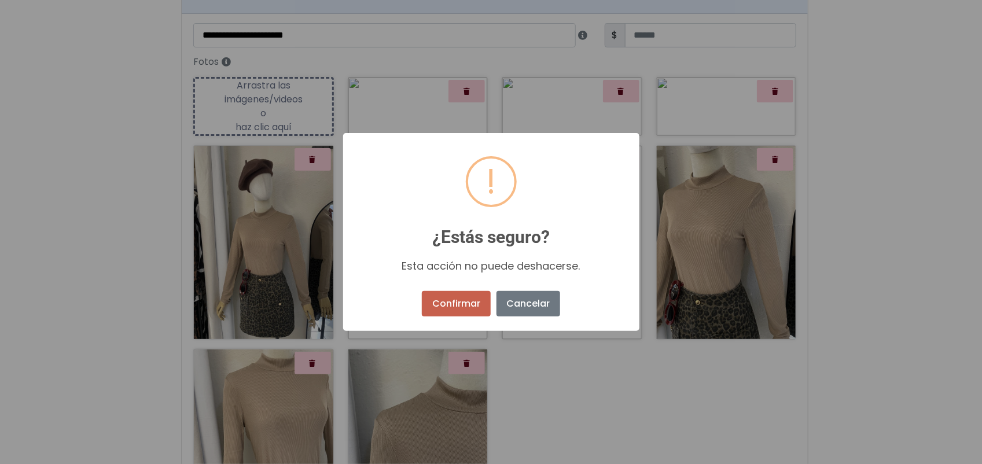
click at [452, 302] on button "Confirmar" at bounding box center [456, 303] width 68 height 25
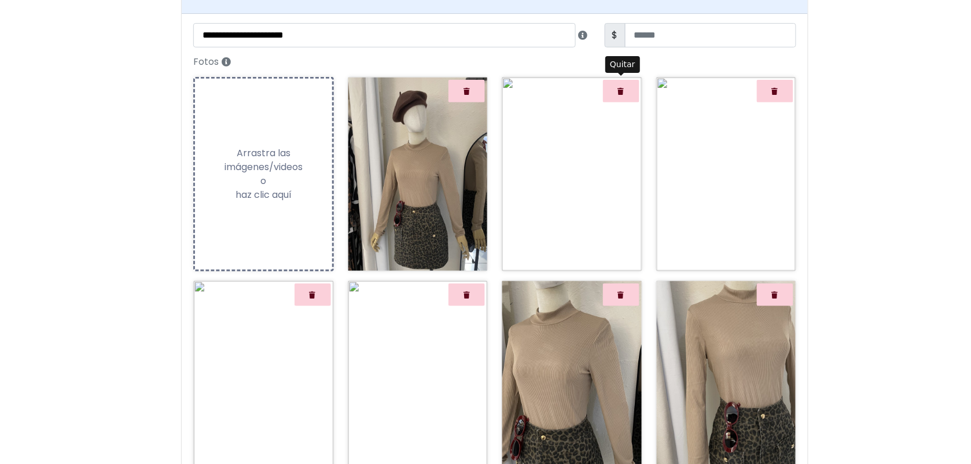
click at [629, 91] on button "Quitar" at bounding box center [621, 91] width 36 height 23
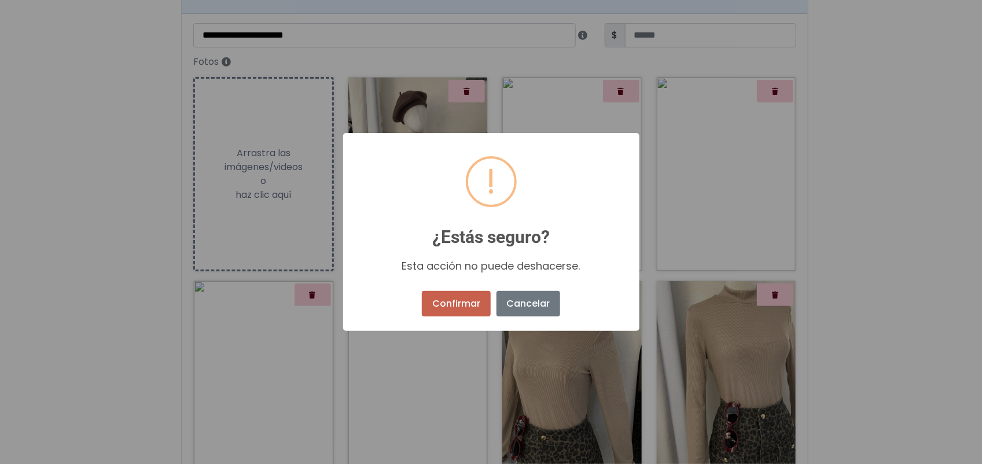
click at [468, 300] on button "Confirmar" at bounding box center [456, 303] width 68 height 25
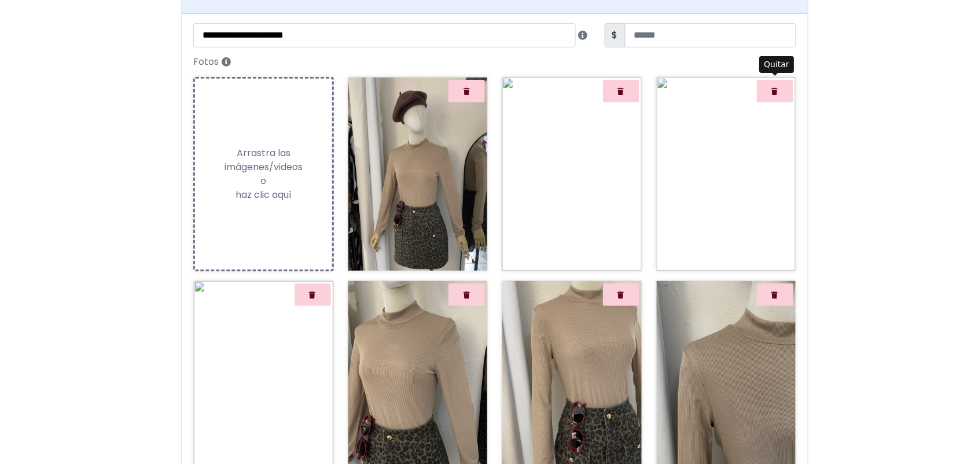
click at [758, 93] on button "Quitar" at bounding box center [775, 91] width 36 height 23
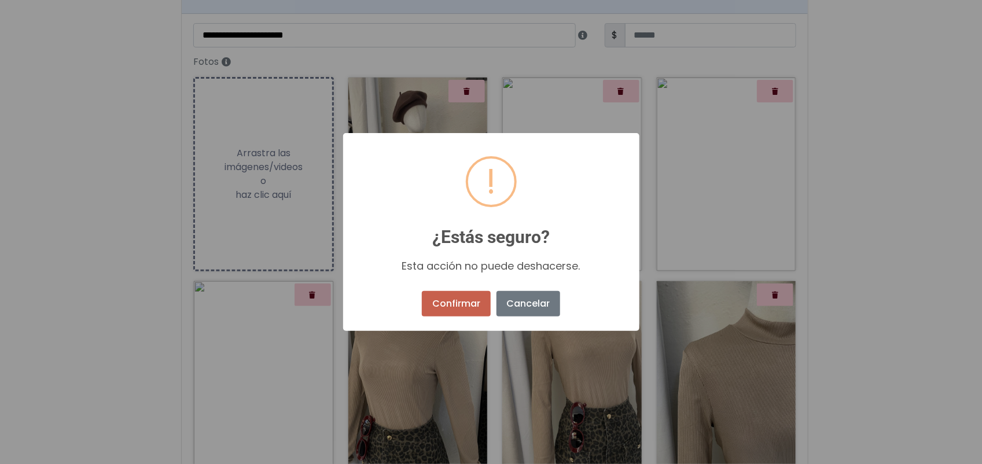
click at [461, 297] on button "Confirmar" at bounding box center [456, 303] width 68 height 25
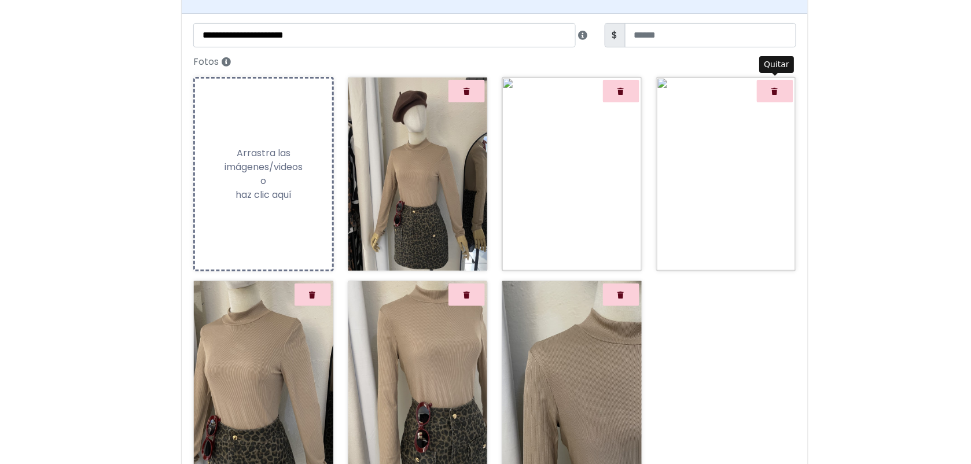
click at [773, 93] on icon "Quitar" at bounding box center [775, 91] width 6 height 7
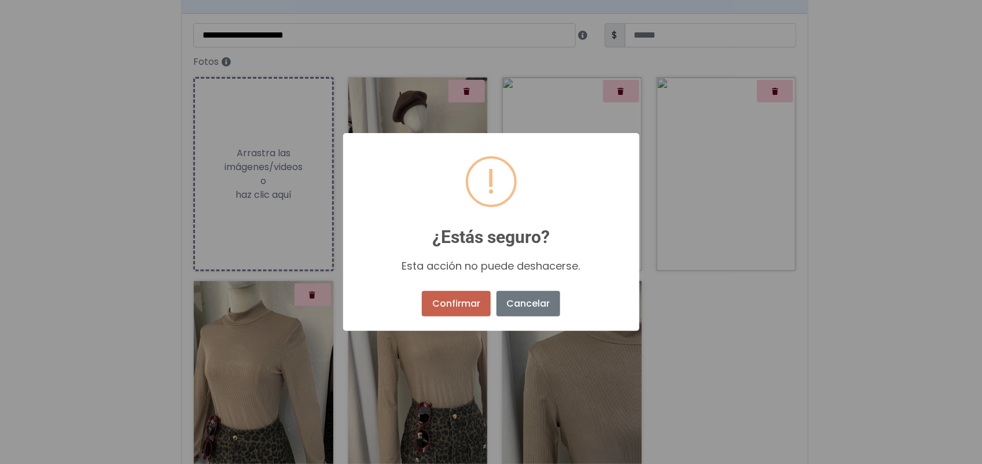
click at [469, 307] on button "Confirmar" at bounding box center [456, 303] width 68 height 25
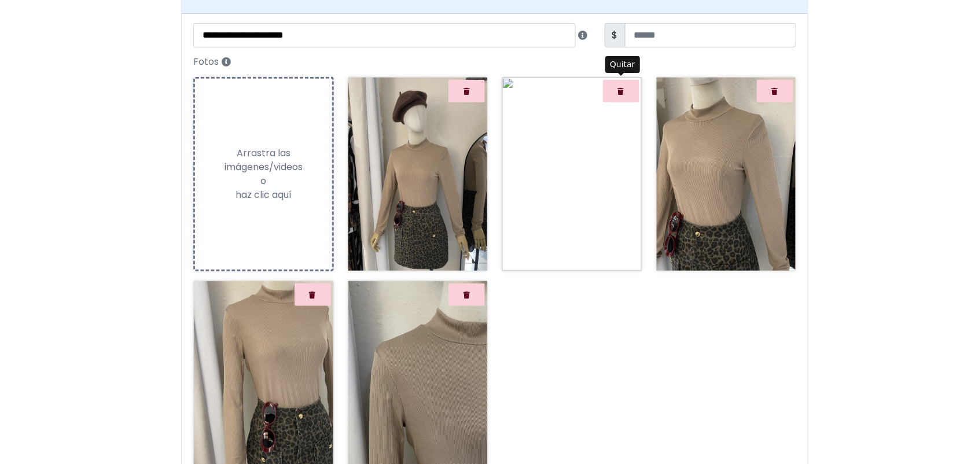
click at [608, 93] on button "Quitar" at bounding box center [621, 91] width 36 height 23
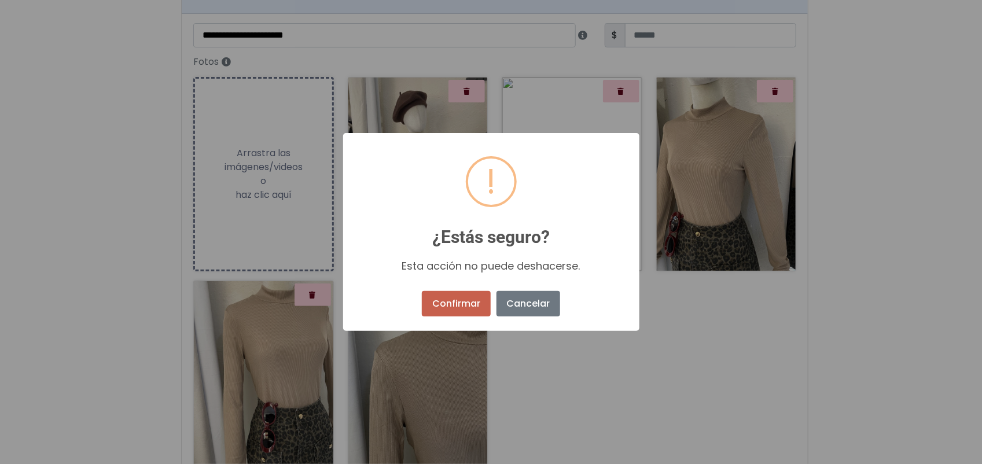
click at [445, 304] on button "Confirmar" at bounding box center [456, 303] width 68 height 25
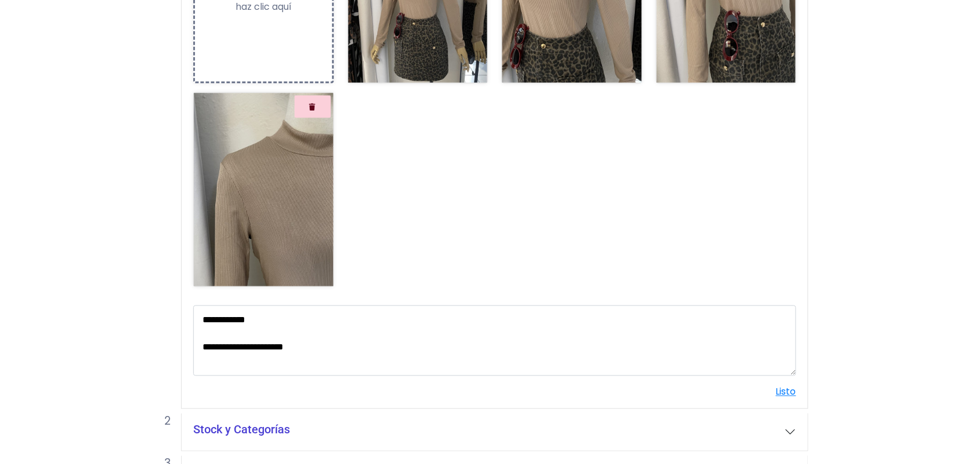
scroll to position [391, 0]
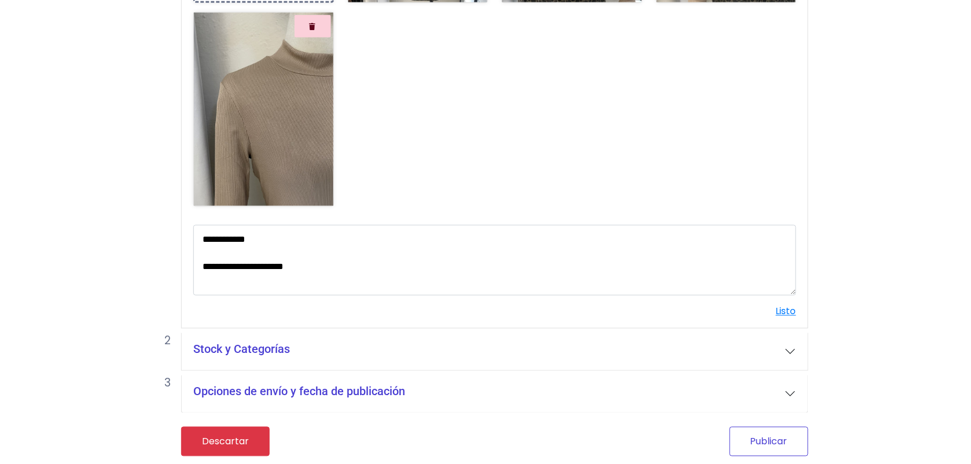
click at [776, 447] on button "Publicar" at bounding box center [769, 442] width 79 height 30
